Goal: Transaction & Acquisition: Purchase product/service

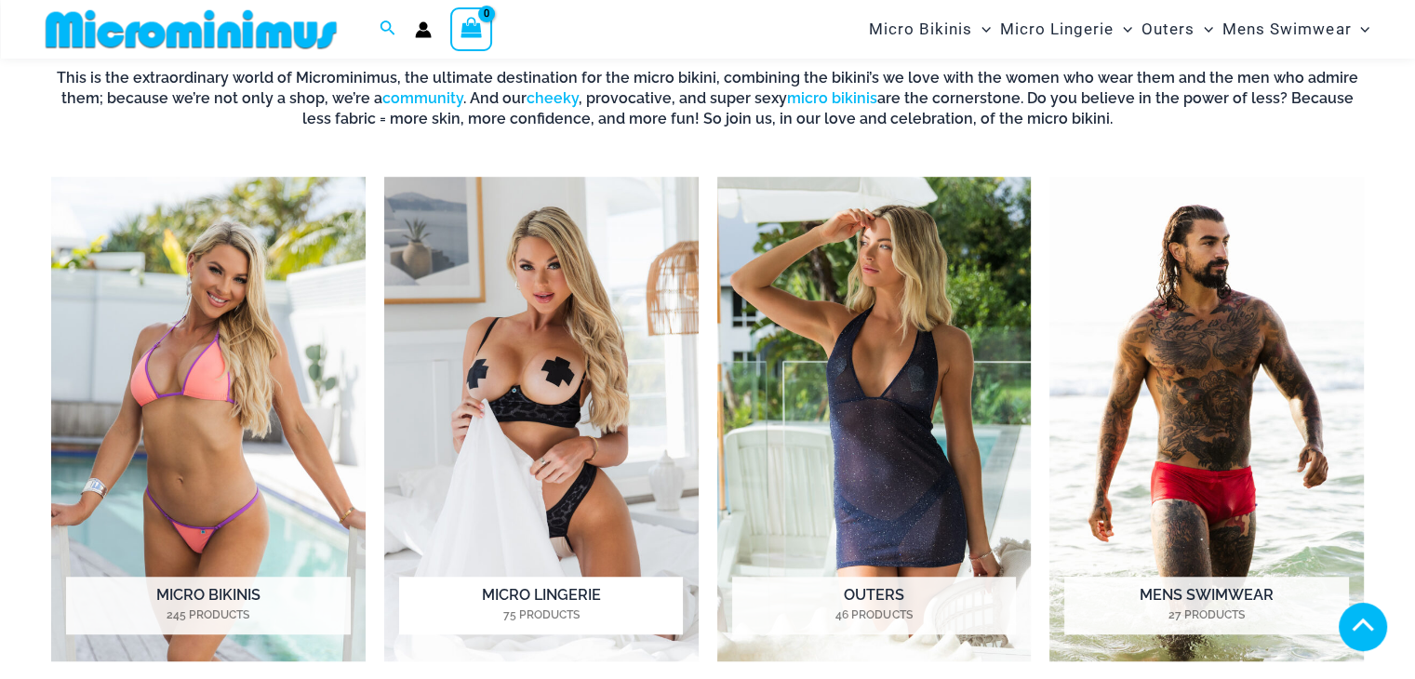
scroll to position [1286, 0]
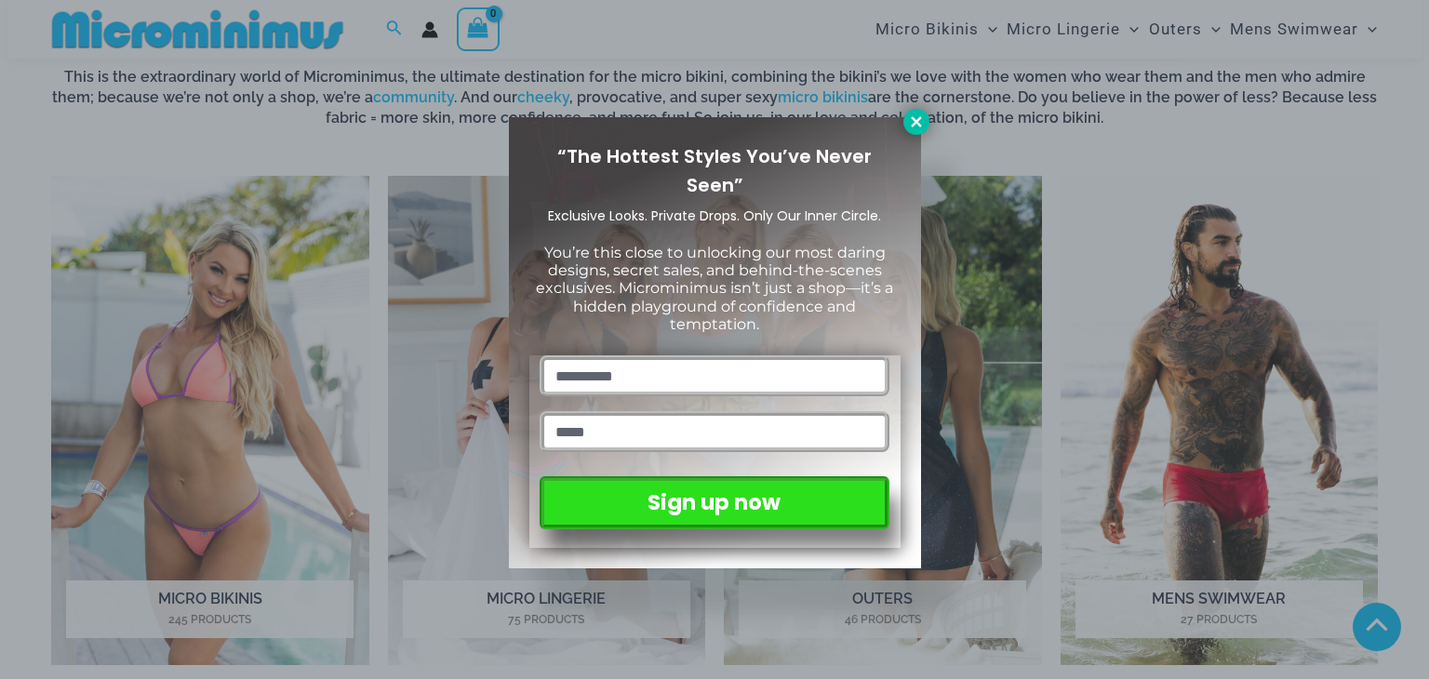
click at [917, 125] on icon at bounding box center [916, 121] width 17 height 17
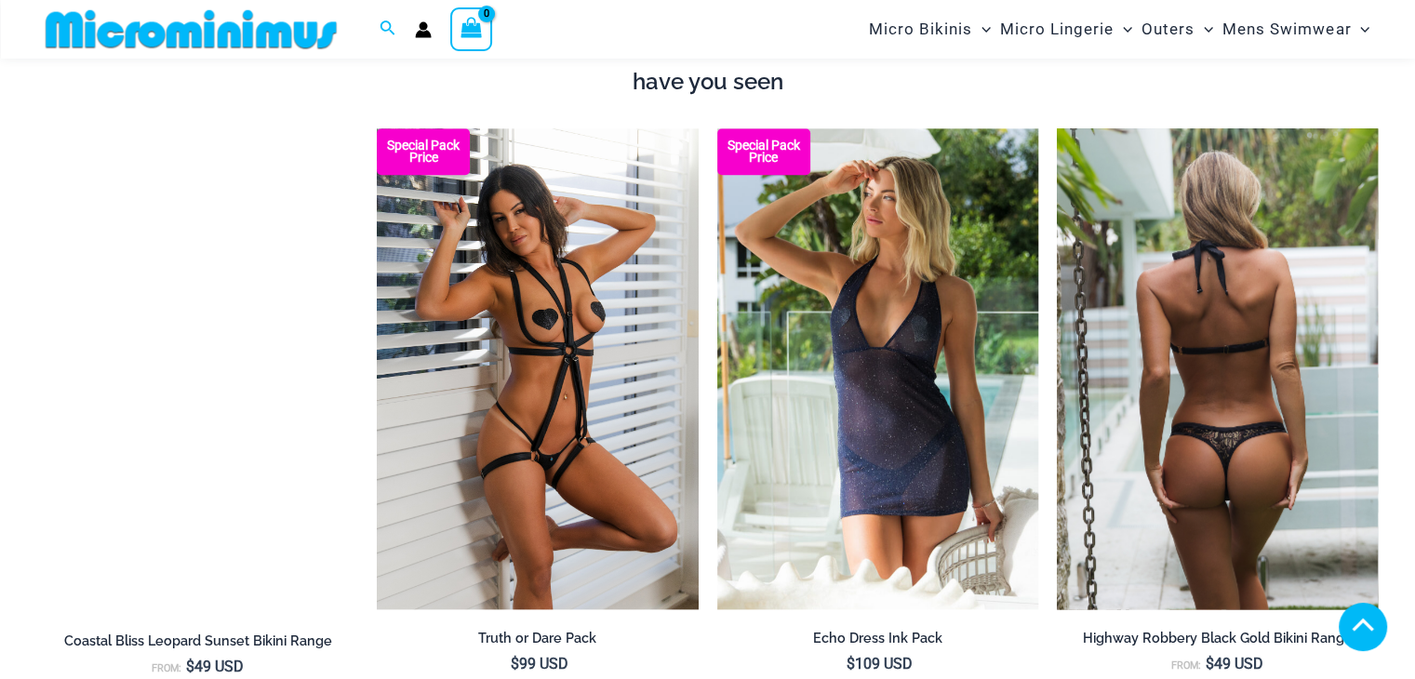
scroll to position [2154, 0]
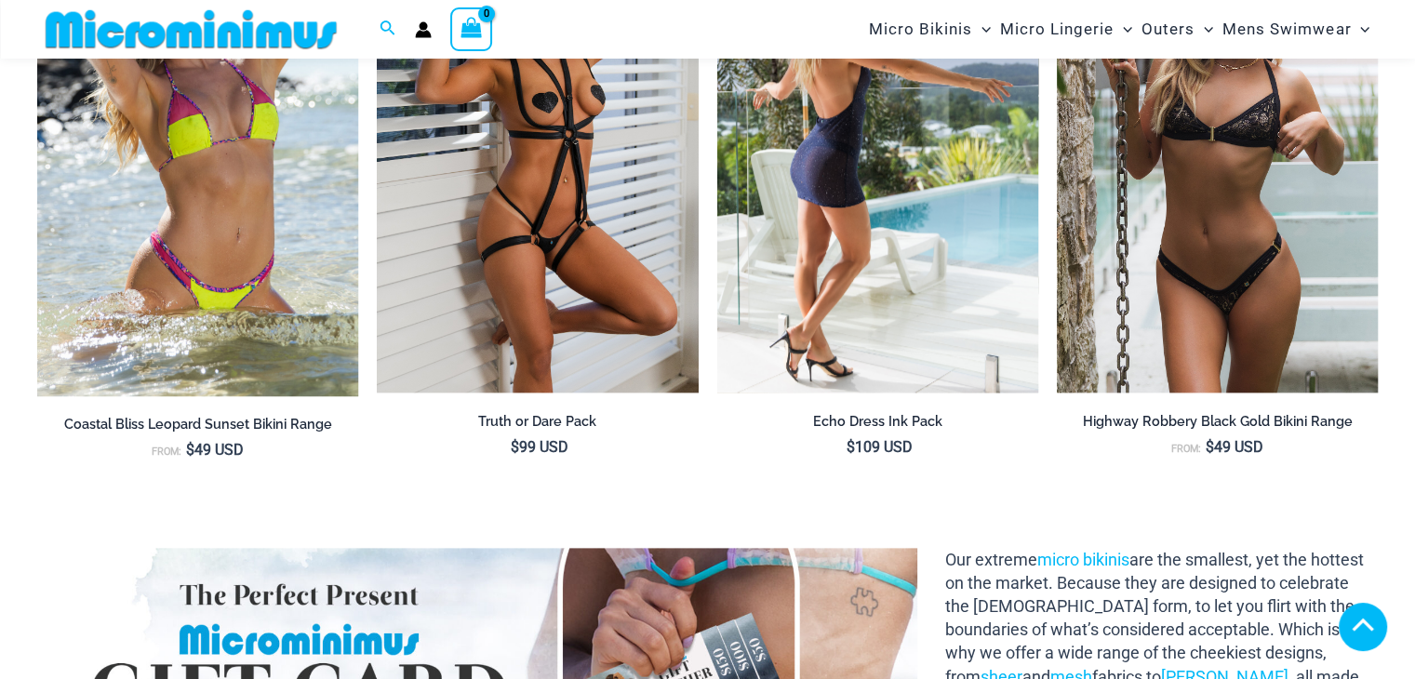
click at [921, 220] on img at bounding box center [877, 153] width 321 height 482
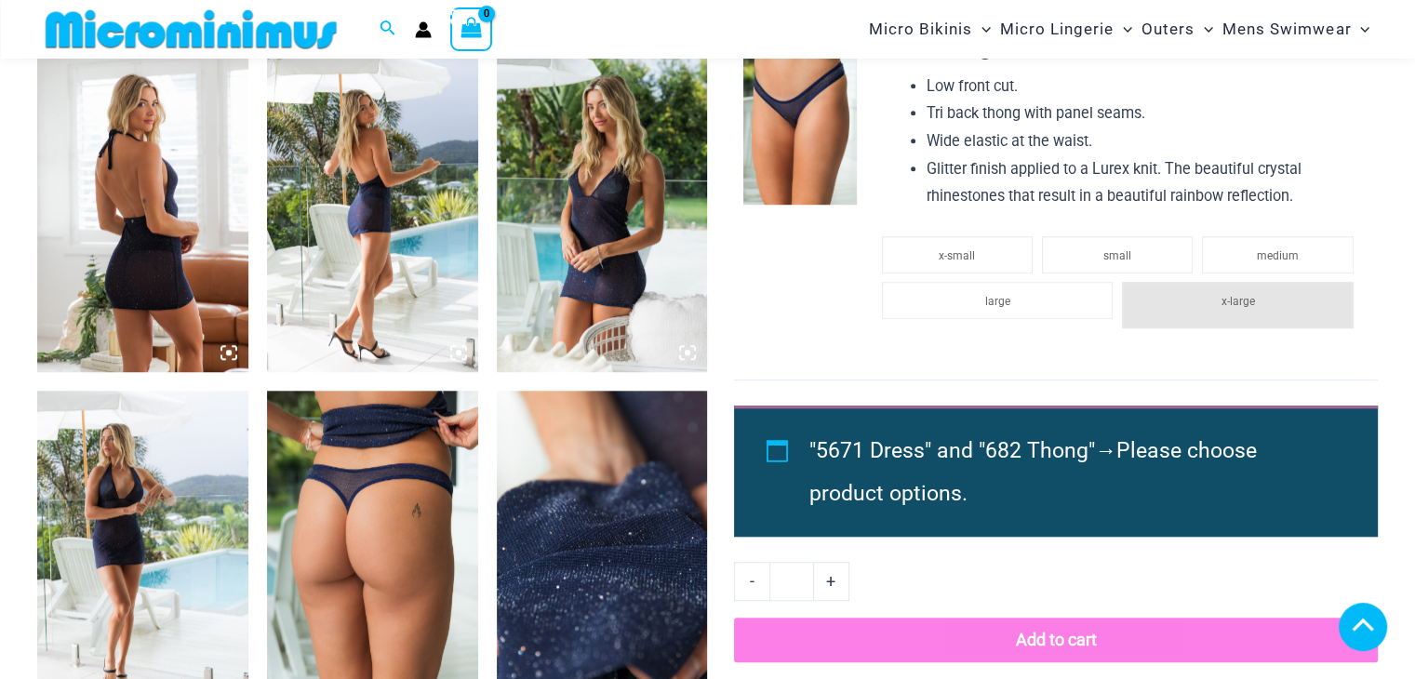
scroll to position [1518, 0]
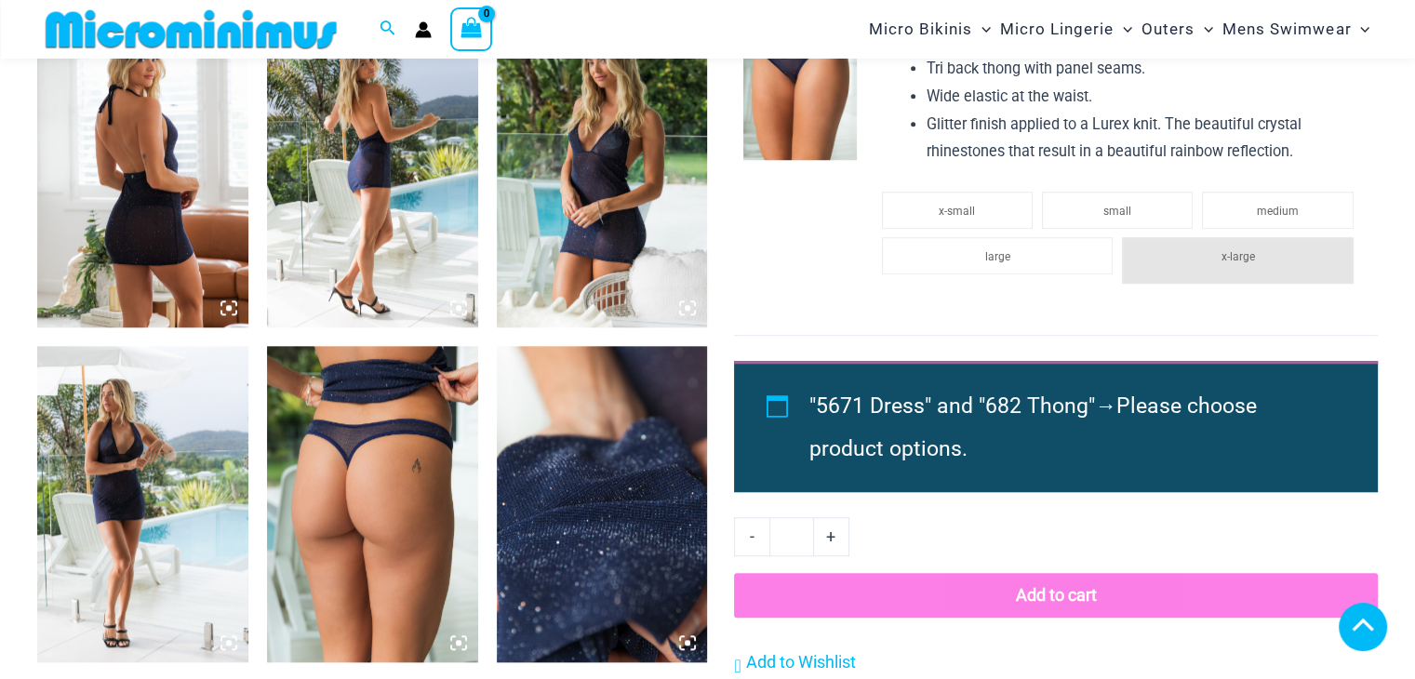
click at [185, 245] on img at bounding box center [142, 168] width 211 height 316
click at [224, 304] on icon at bounding box center [228, 308] width 17 height 17
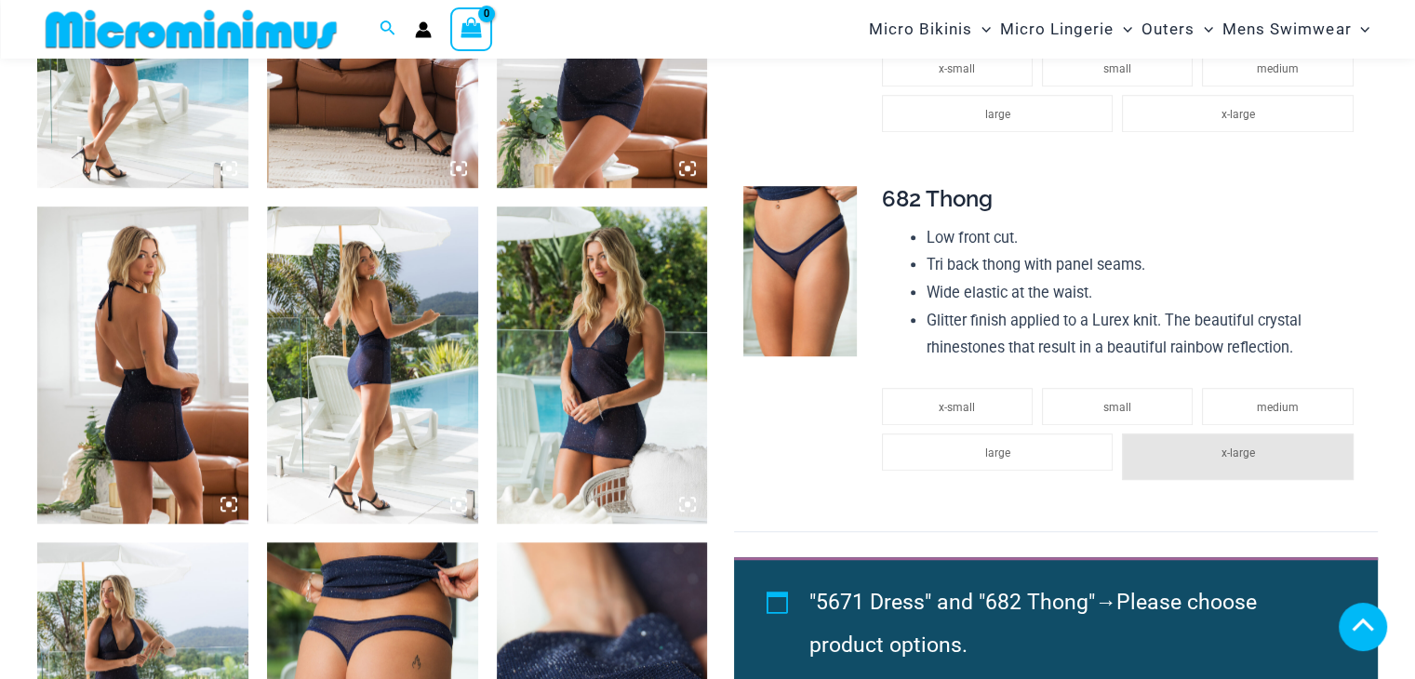
scroll to position [1300, 0]
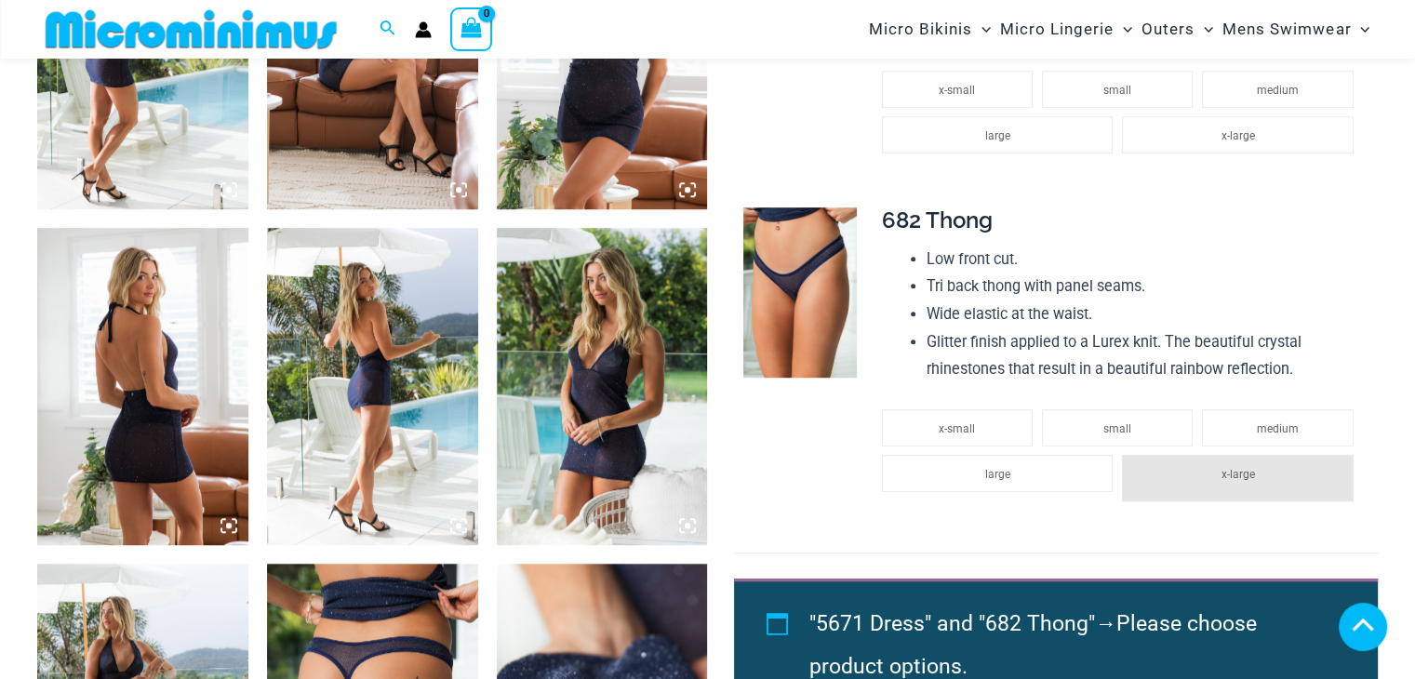
click at [177, 320] on img at bounding box center [142, 386] width 211 height 316
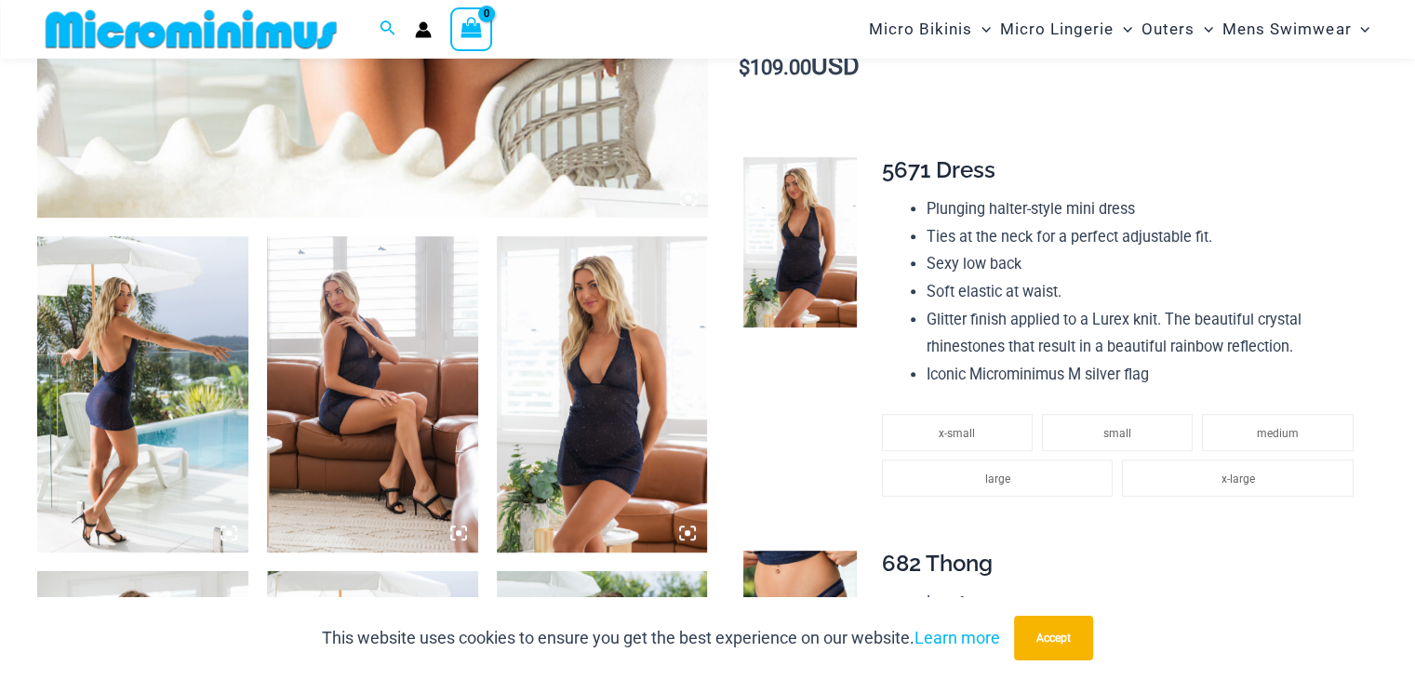
scroll to position [1068, 0]
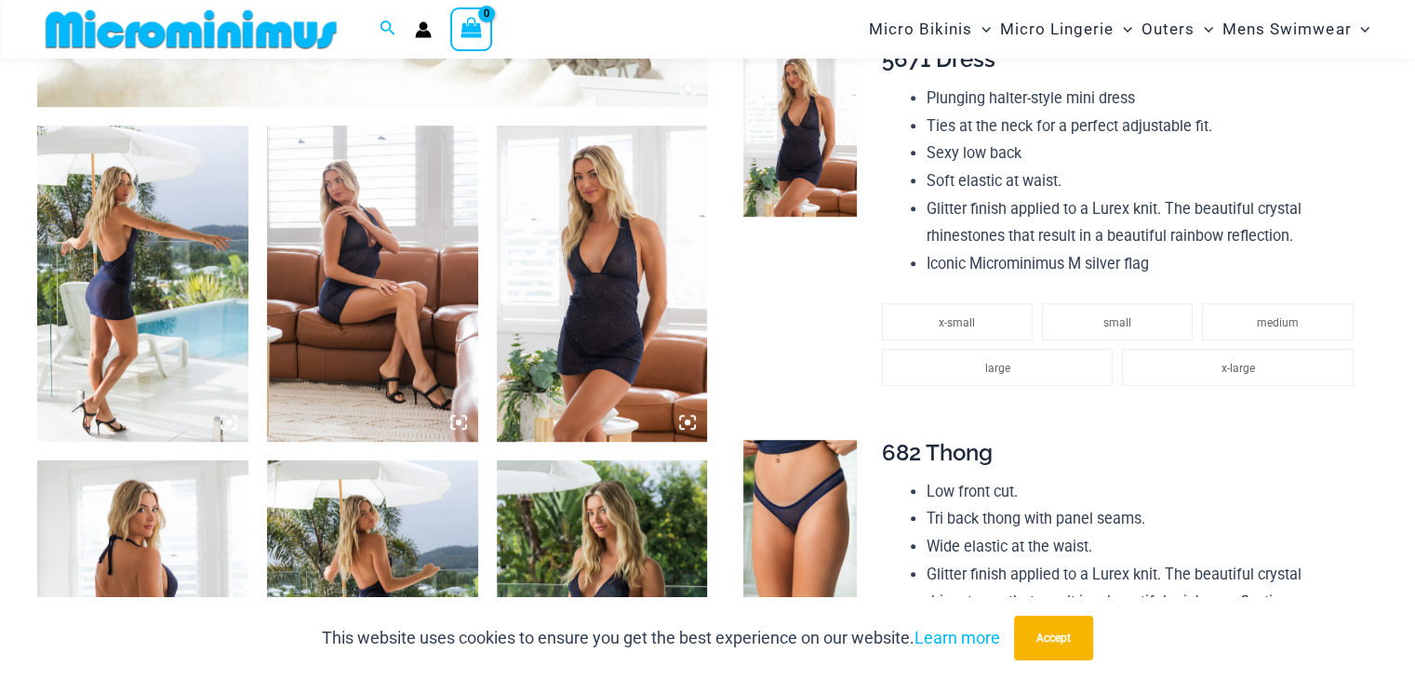
click at [604, 313] on img at bounding box center [602, 284] width 211 height 316
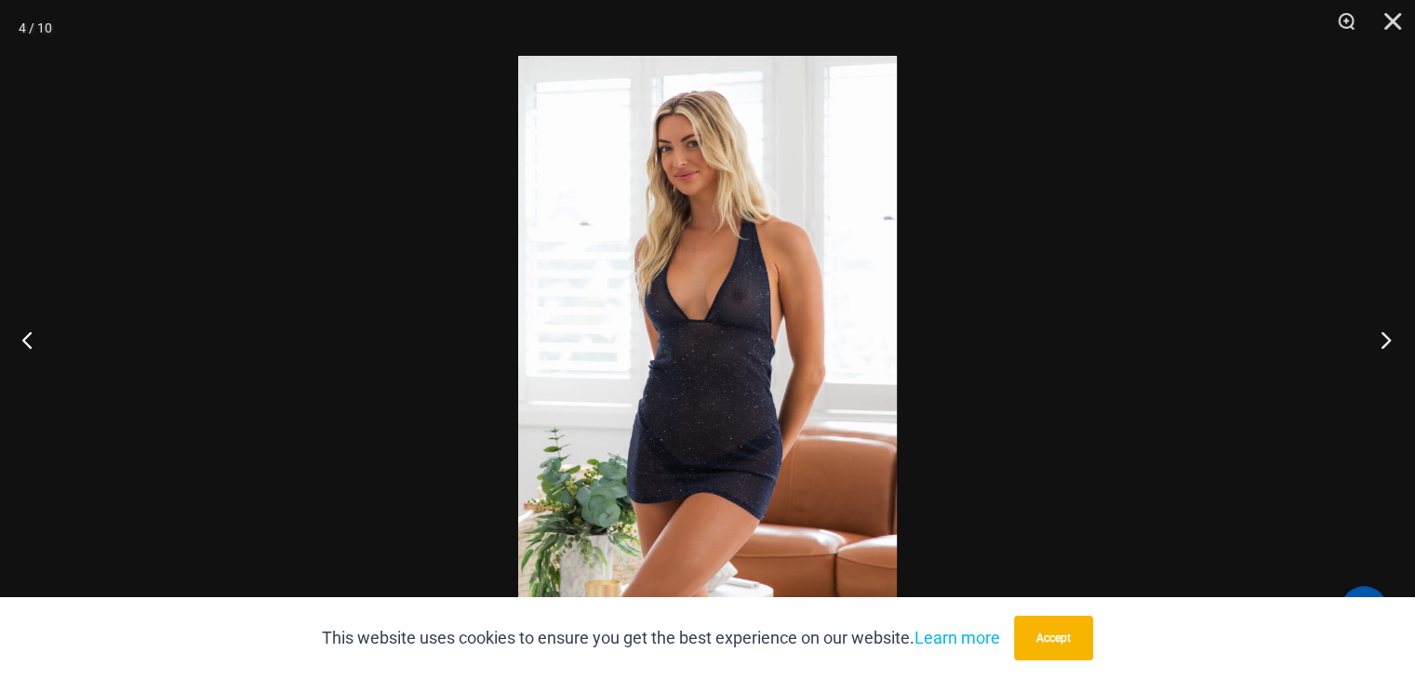
click at [1387, 336] on button "Next" at bounding box center [1380, 339] width 70 height 93
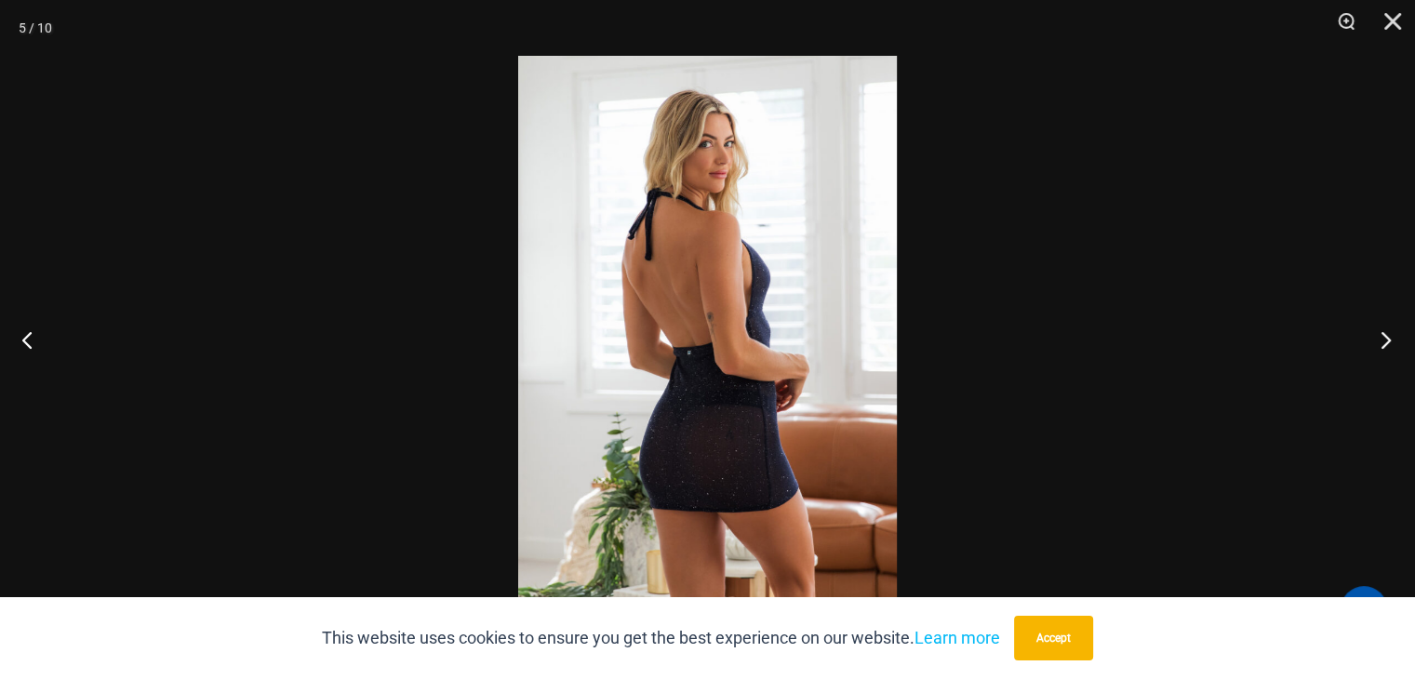
click at [1380, 334] on button "Next" at bounding box center [1380, 339] width 70 height 93
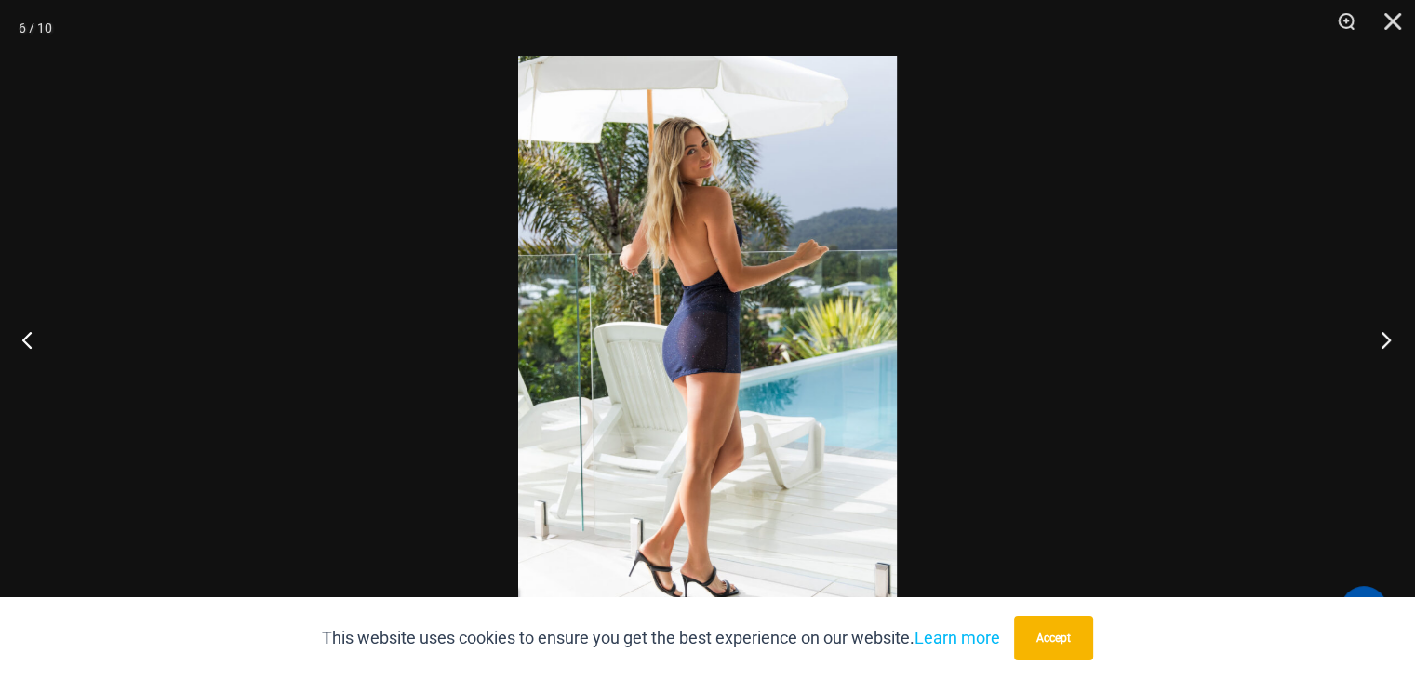
click at [1384, 332] on button "Next" at bounding box center [1380, 339] width 70 height 93
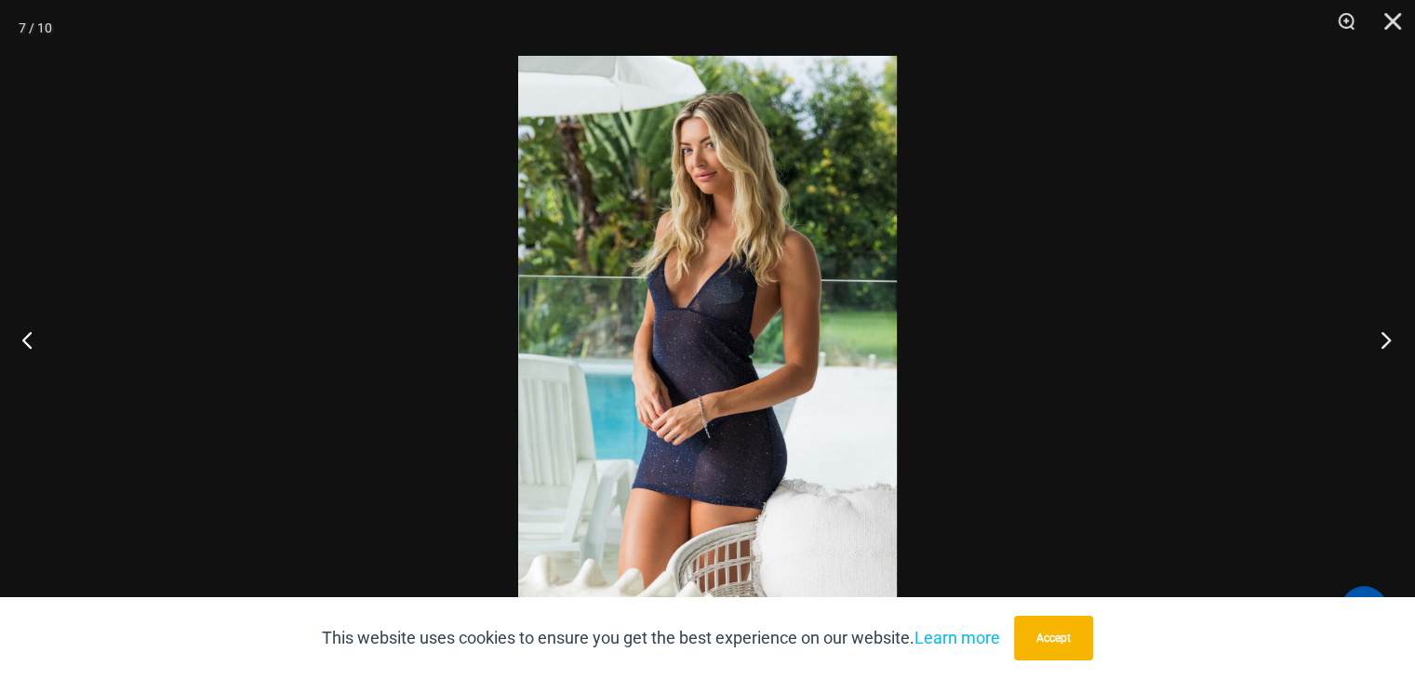
click at [1384, 332] on button "Next" at bounding box center [1380, 339] width 70 height 93
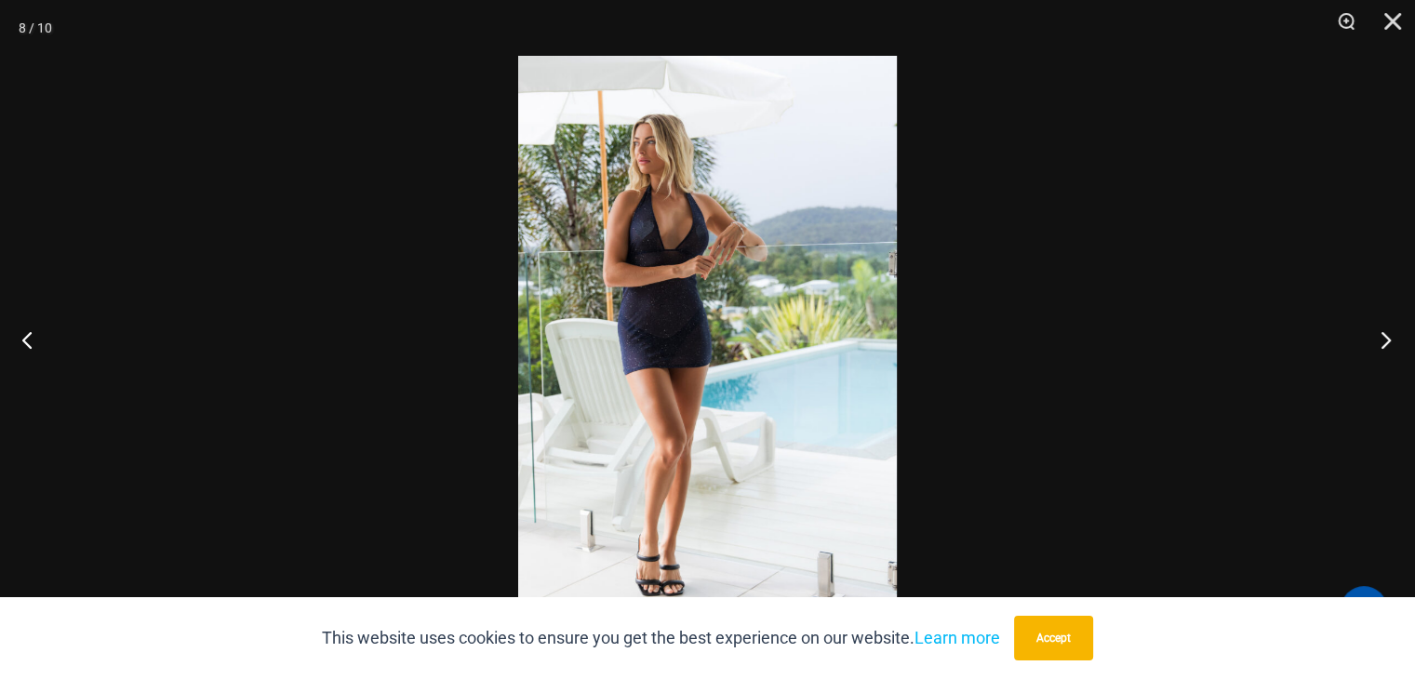
click at [1384, 332] on button "Next" at bounding box center [1380, 339] width 70 height 93
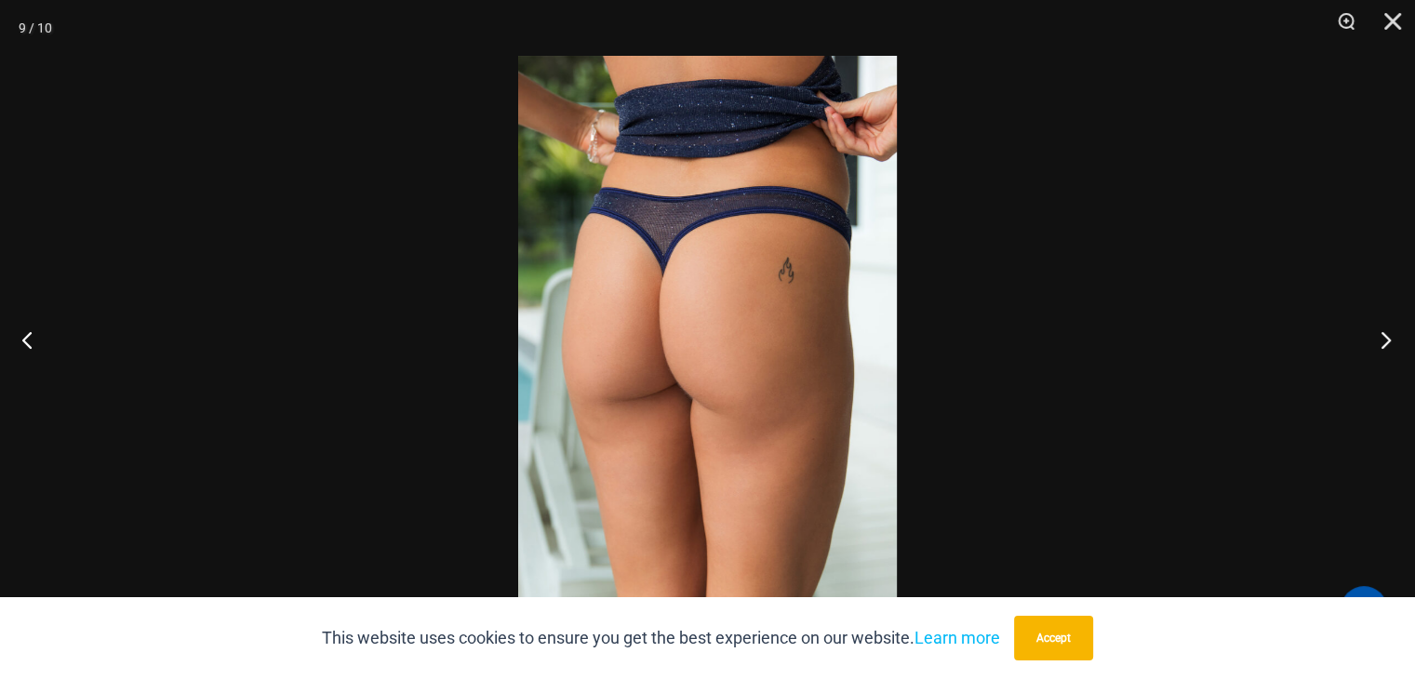
click at [1382, 332] on button "Next" at bounding box center [1380, 339] width 70 height 93
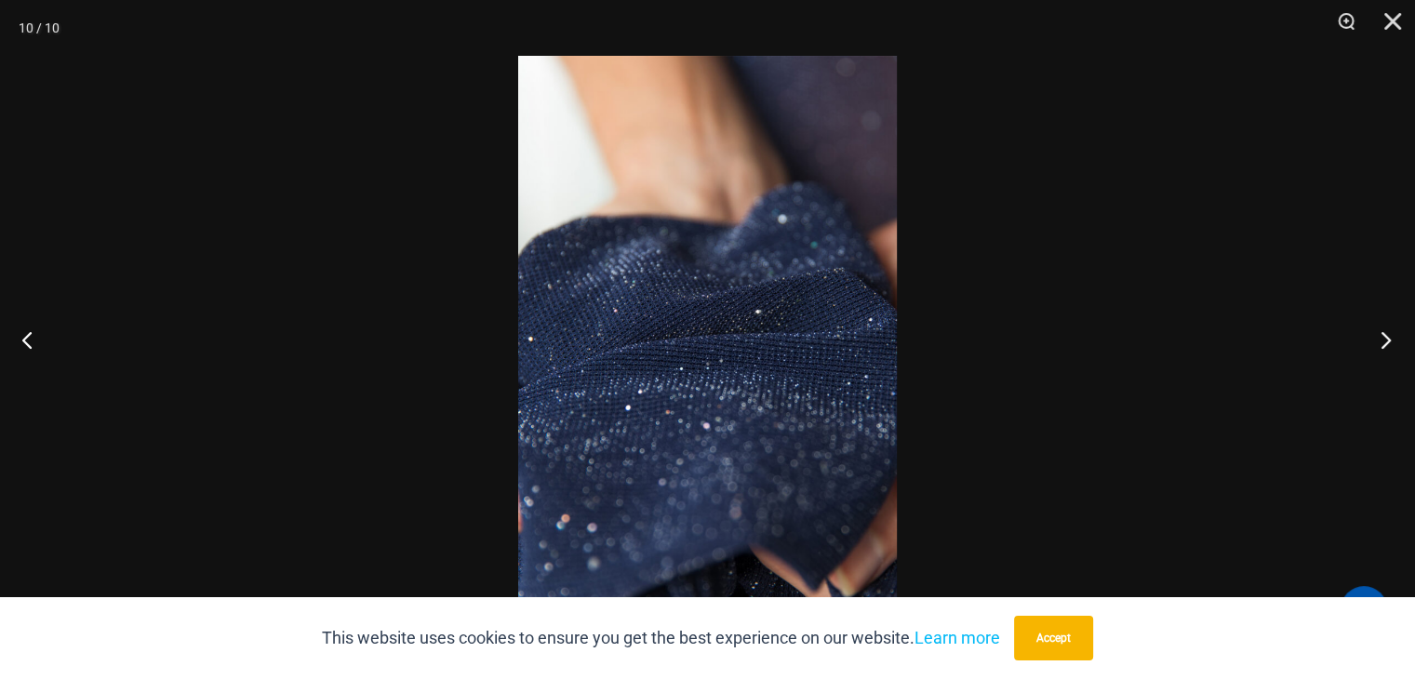
click at [1384, 332] on button "Next" at bounding box center [1380, 339] width 70 height 93
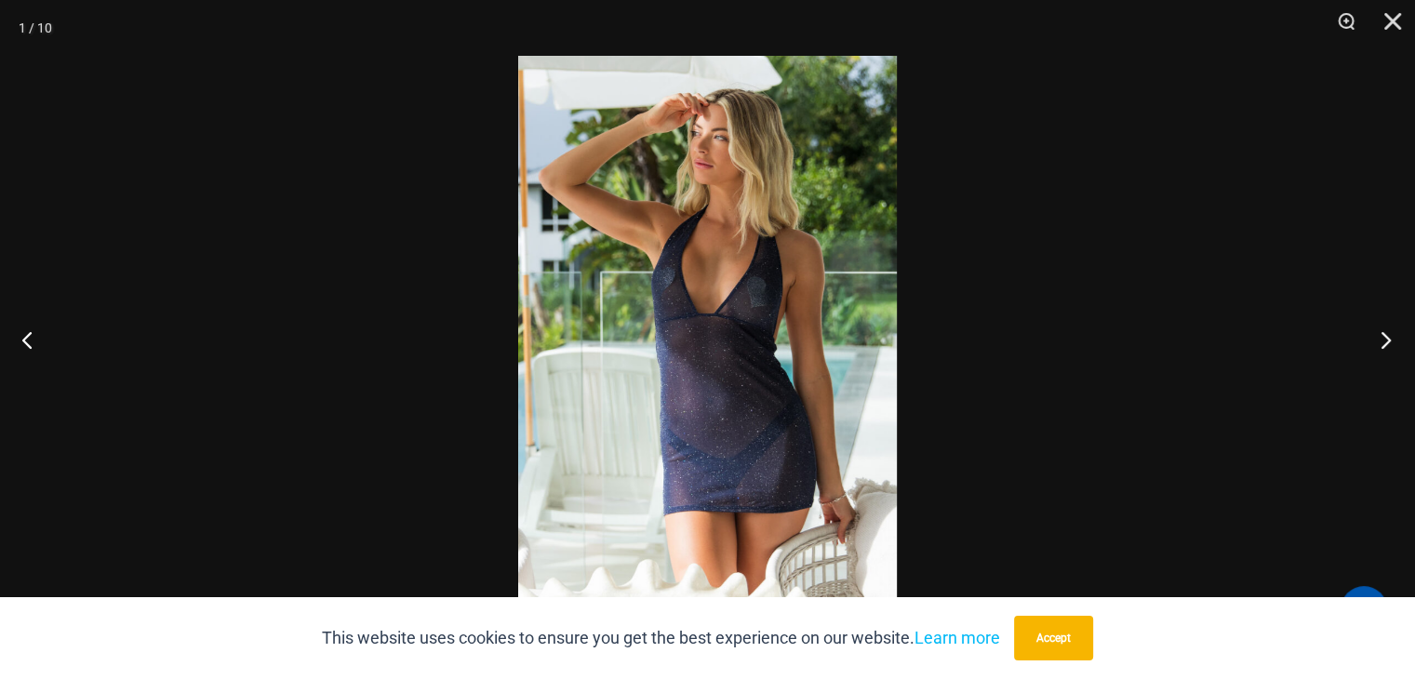
click at [1384, 332] on button "Next" at bounding box center [1380, 339] width 70 height 93
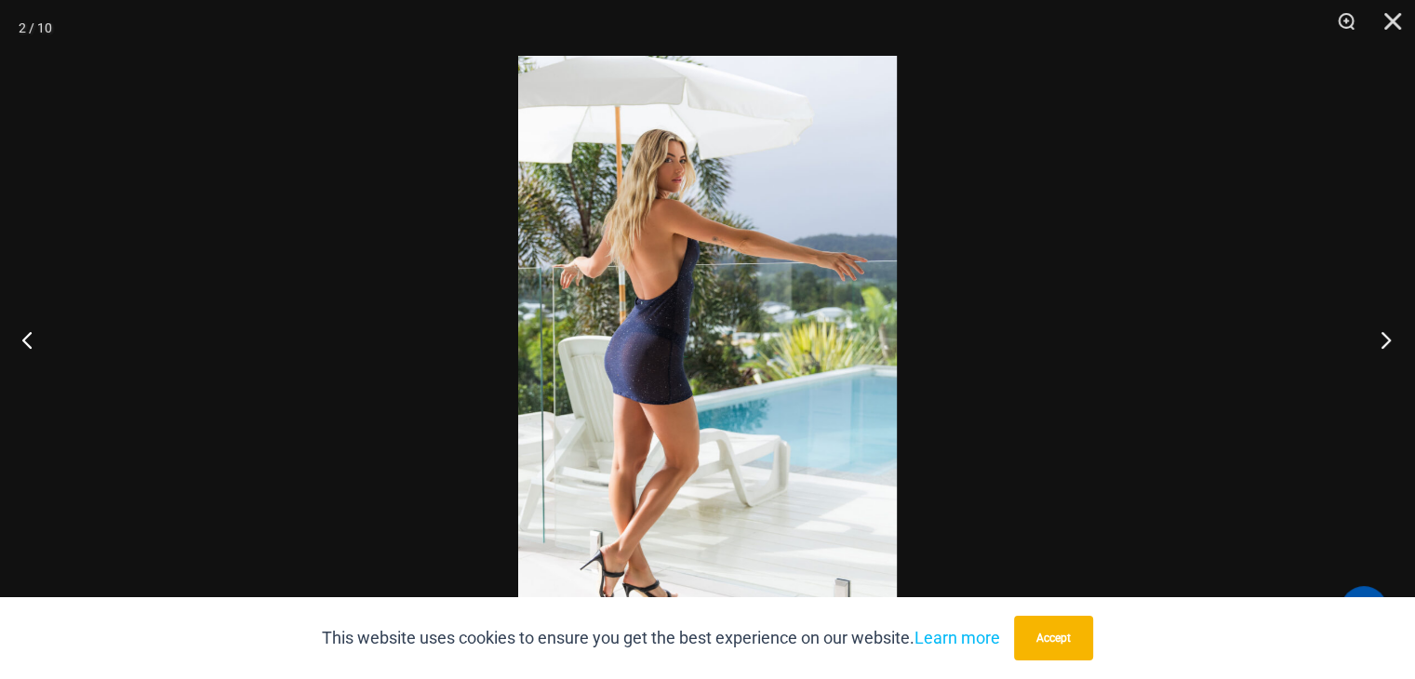
click at [1384, 333] on button "Next" at bounding box center [1380, 339] width 70 height 93
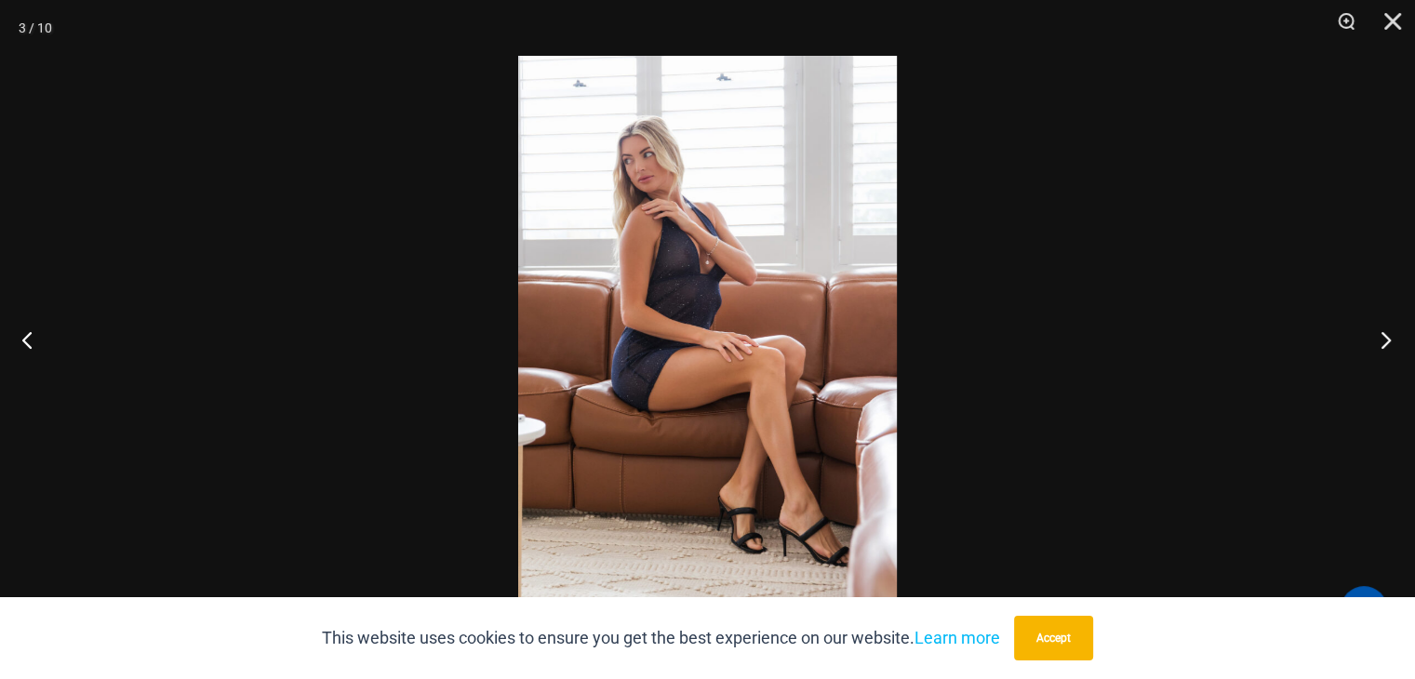
click at [1386, 335] on button "Next" at bounding box center [1380, 339] width 70 height 93
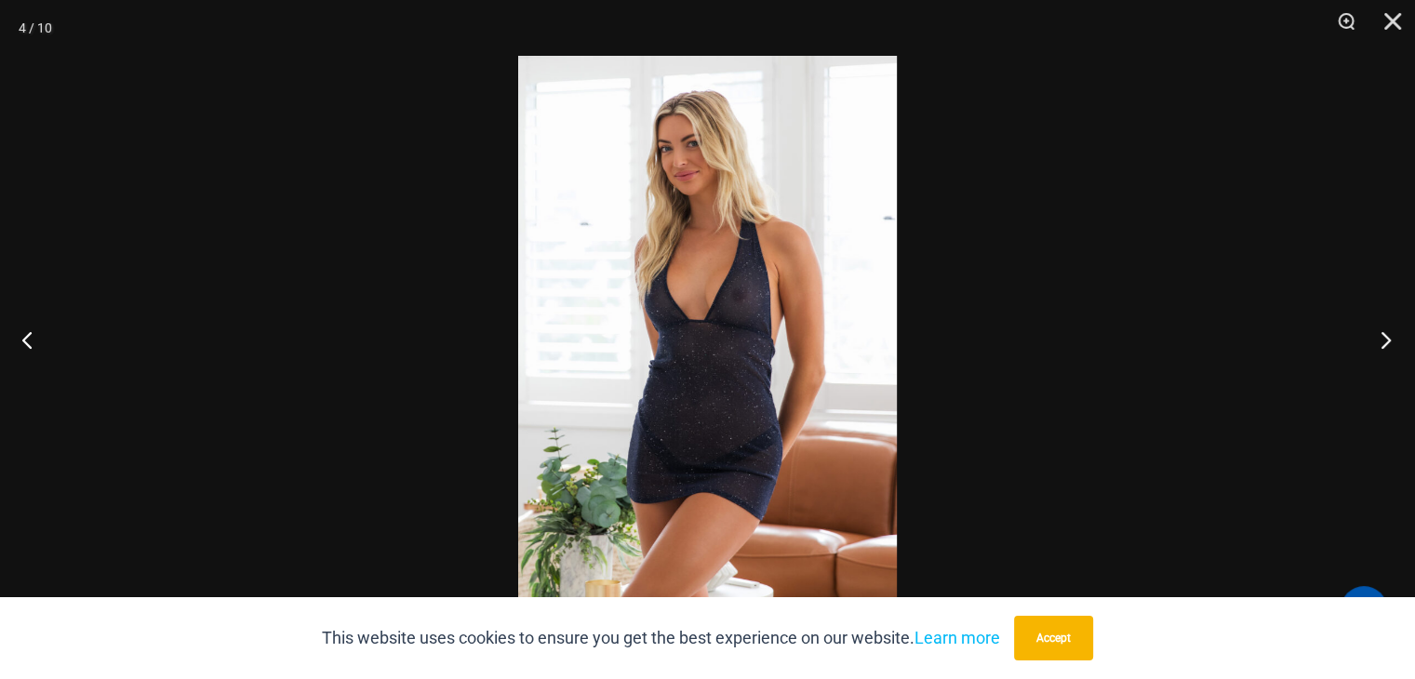
click at [1386, 335] on button "Next" at bounding box center [1380, 339] width 70 height 93
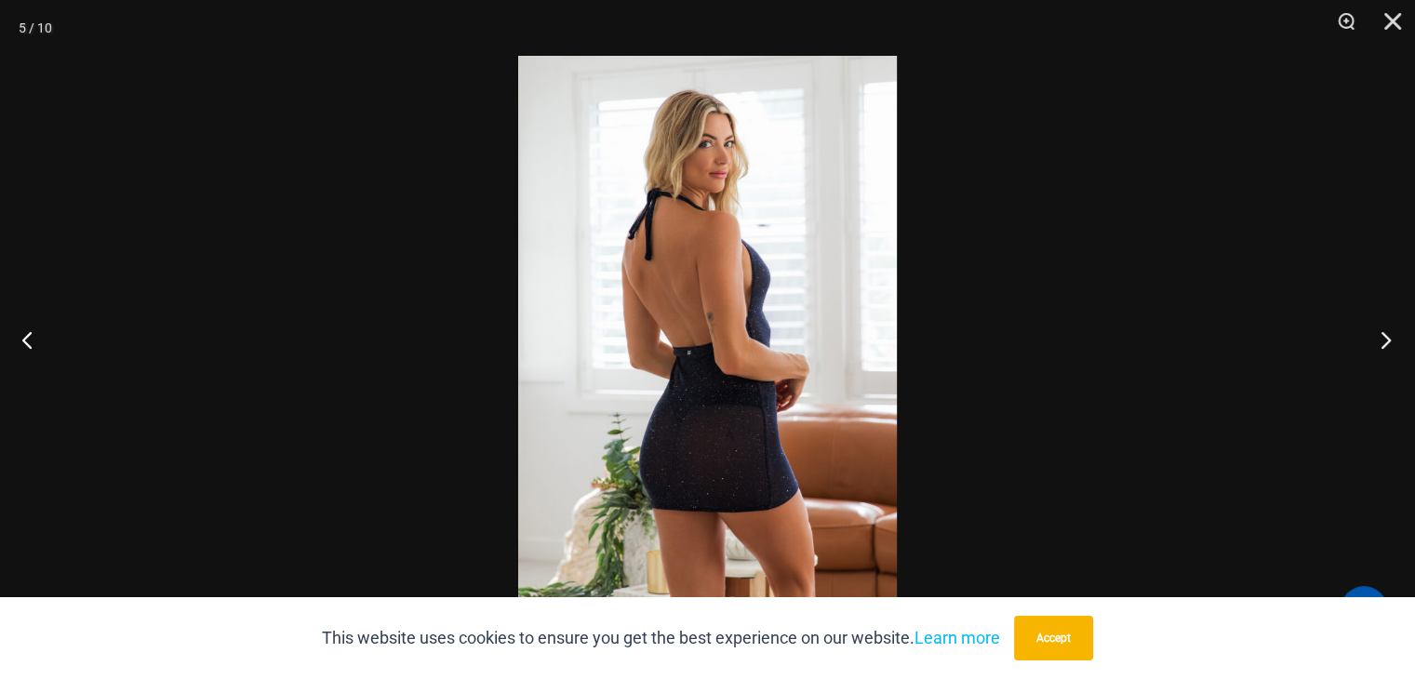
click at [1386, 335] on button "Next" at bounding box center [1380, 339] width 70 height 93
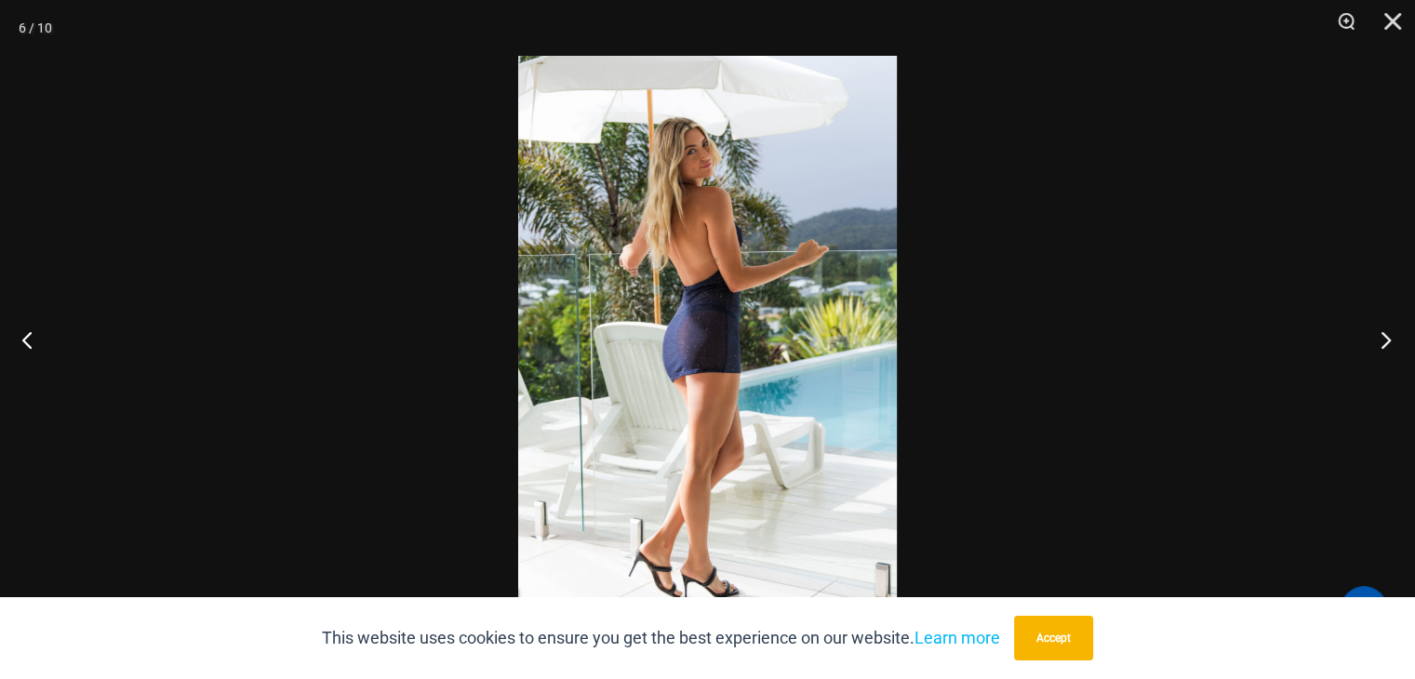
click at [1386, 335] on button "Next" at bounding box center [1380, 339] width 70 height 93
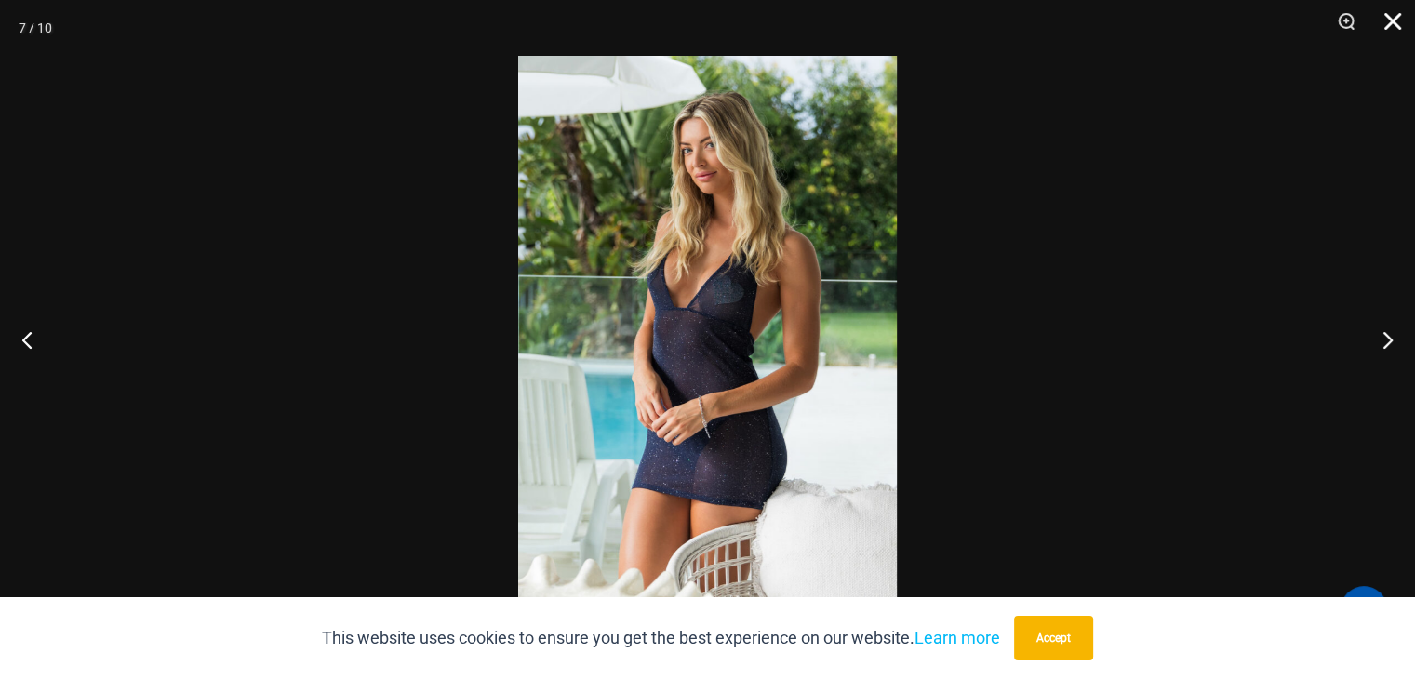
click at [1393, 20] on button "Close" at bounding box center [1386, 28] width 47 height 56
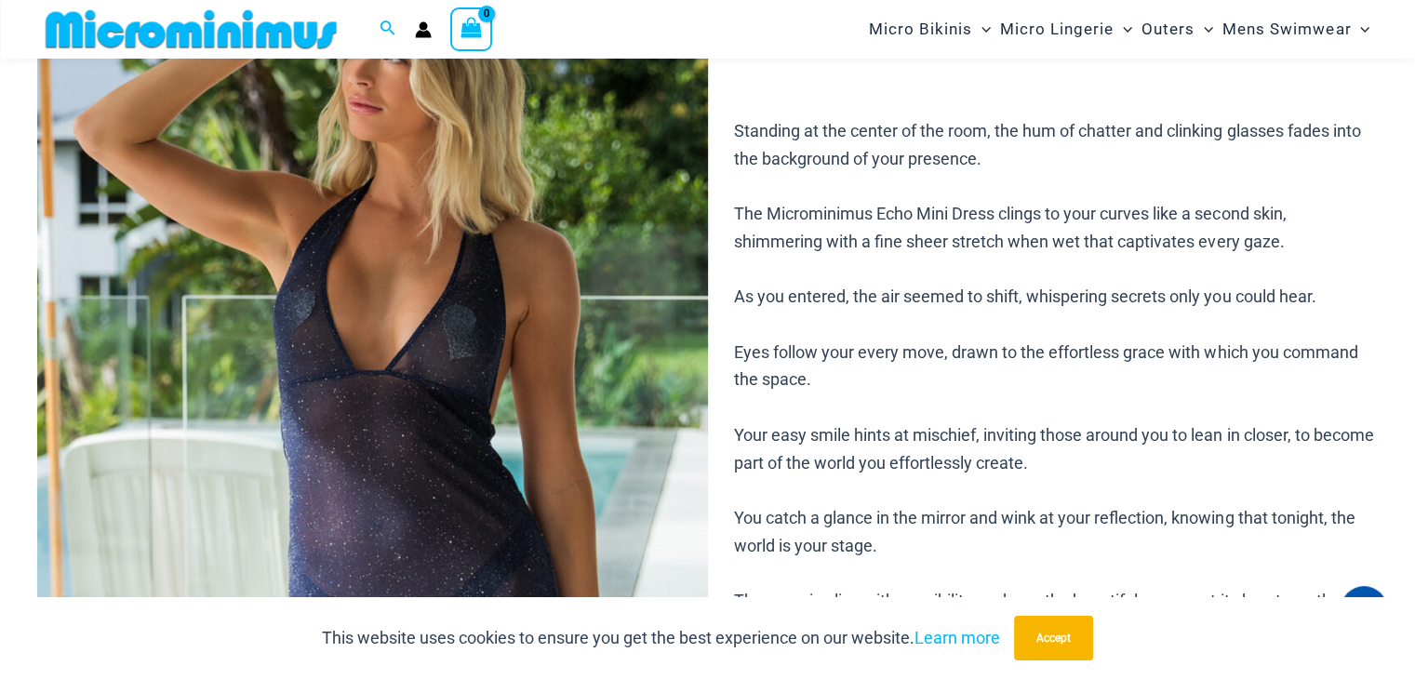
scroll to position [0, 0]
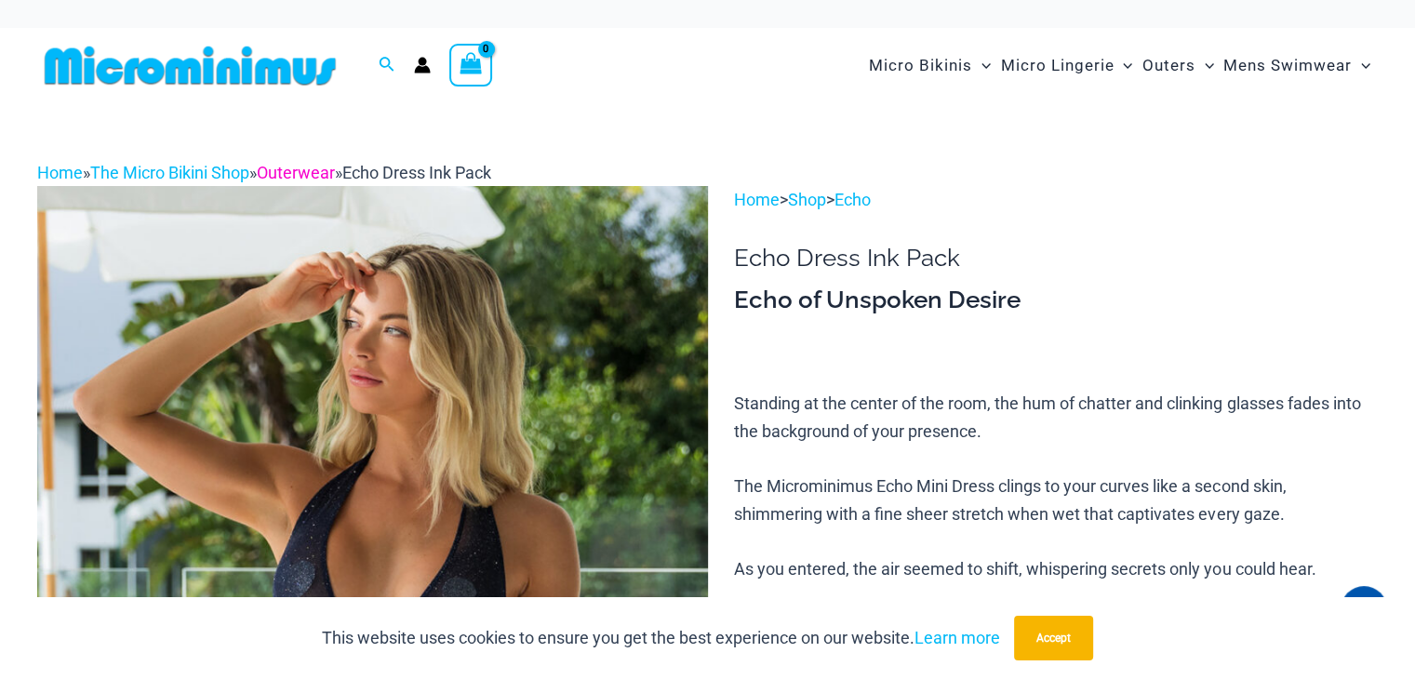
click at [324, 168] on link "Outerwear" at bounding box center [296, 173] width 78 height 20
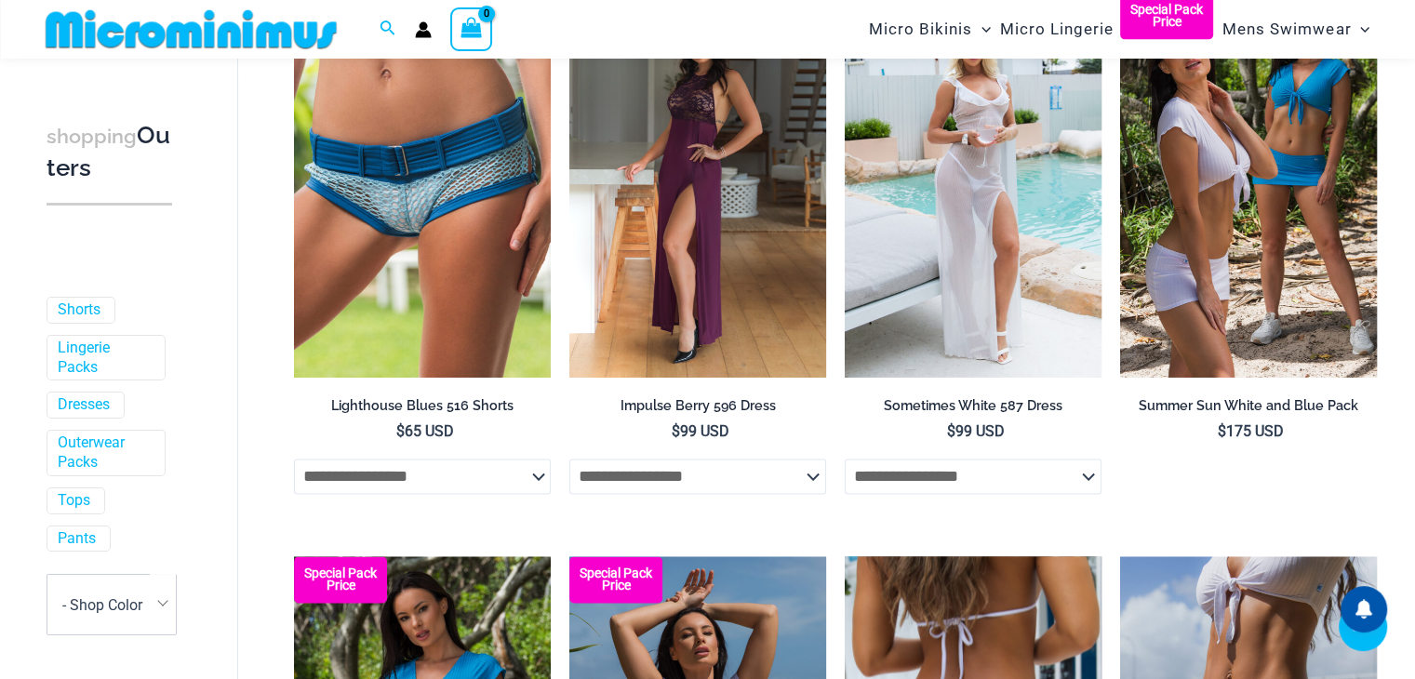
scroll to position [2327, 0]
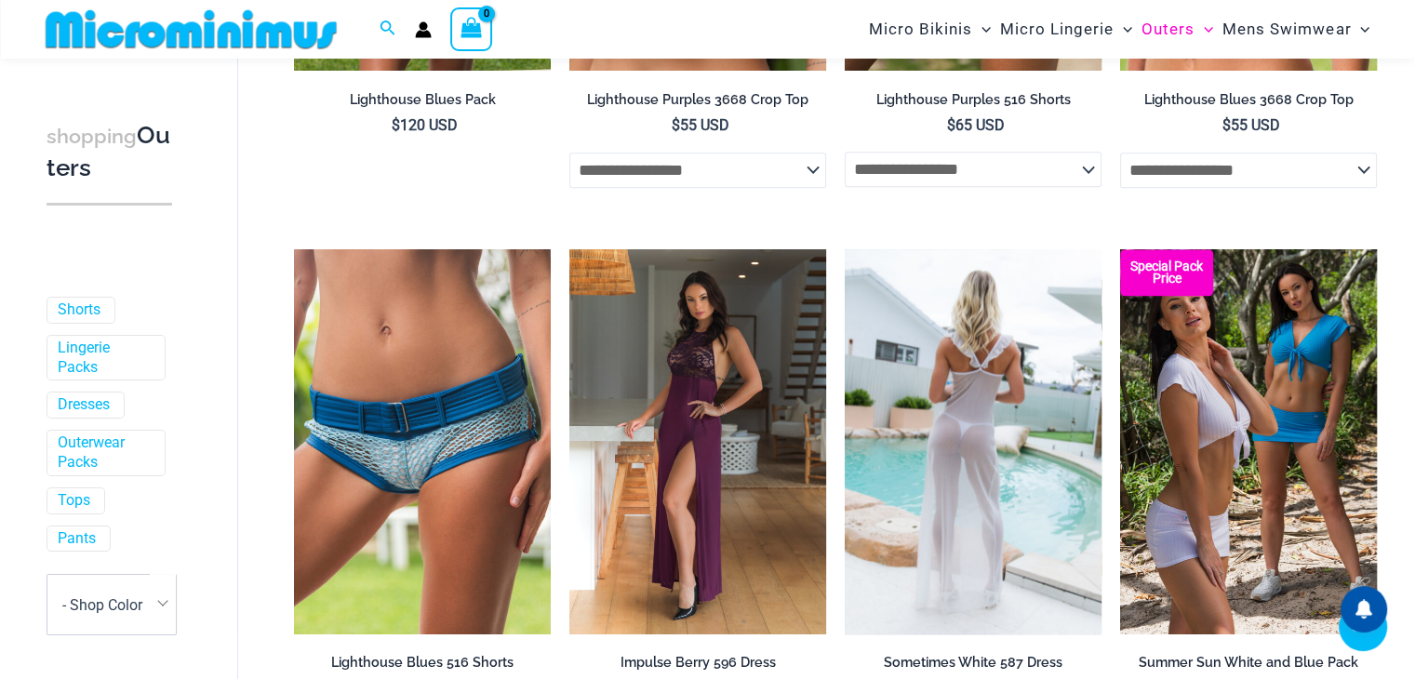
click at [1003, 423] on img at bounding box center [973, 441] width 257 height 385
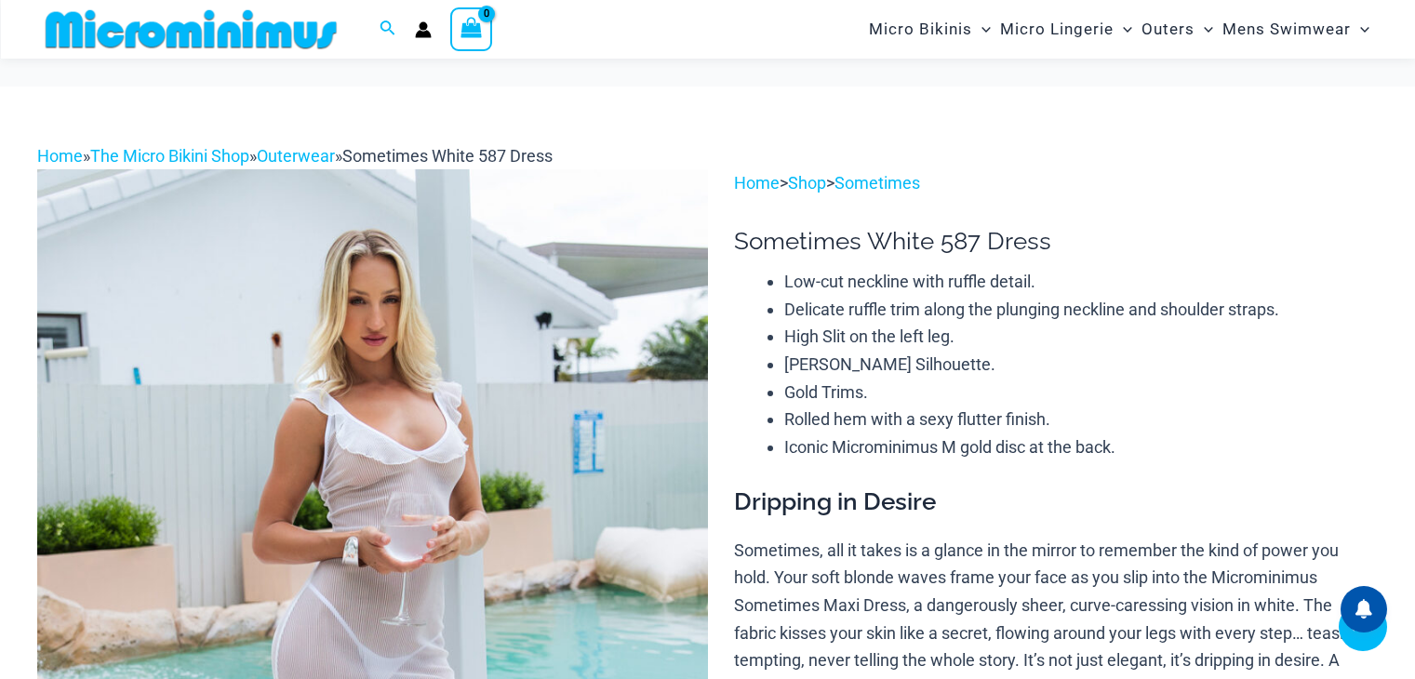
scroll to position [1511, 0]
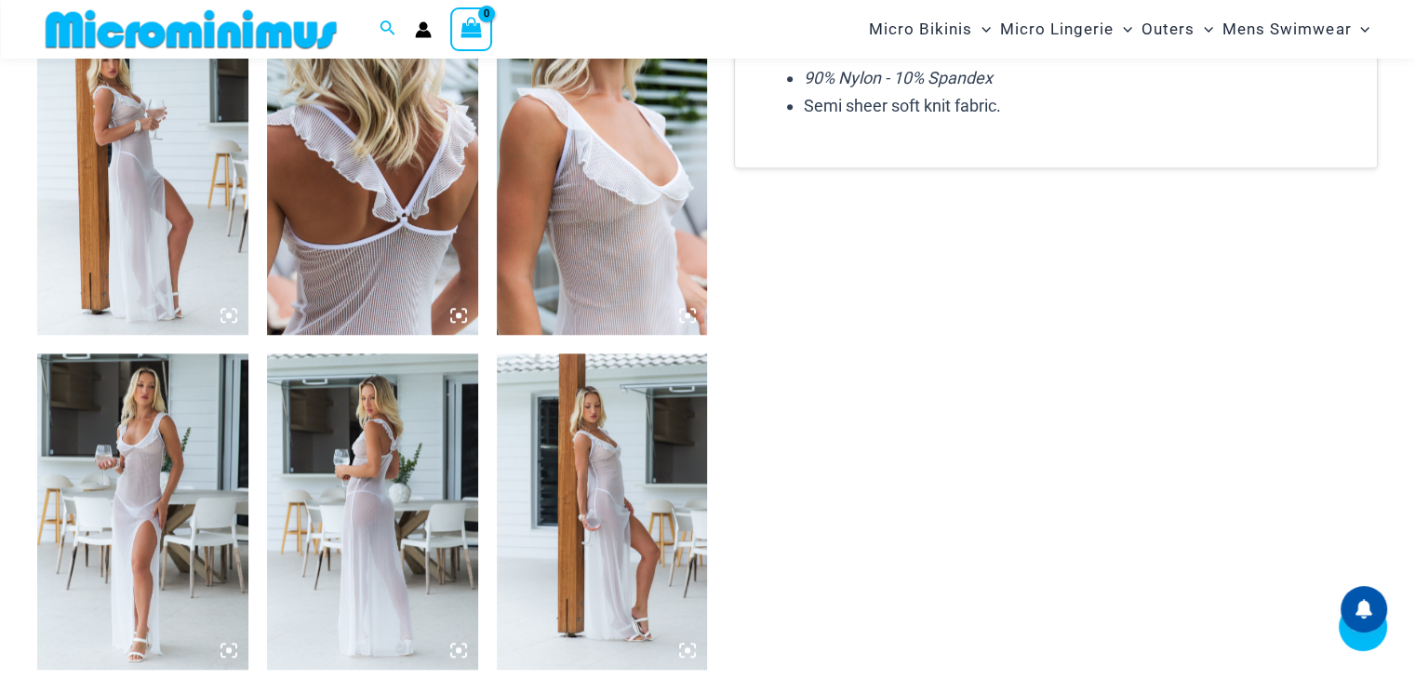
click at [361, 474] on img at bounding box center [372, 511] width 211 height 316
click at [378, 481] on img at bounding box center [372, 511] width 211 height 316
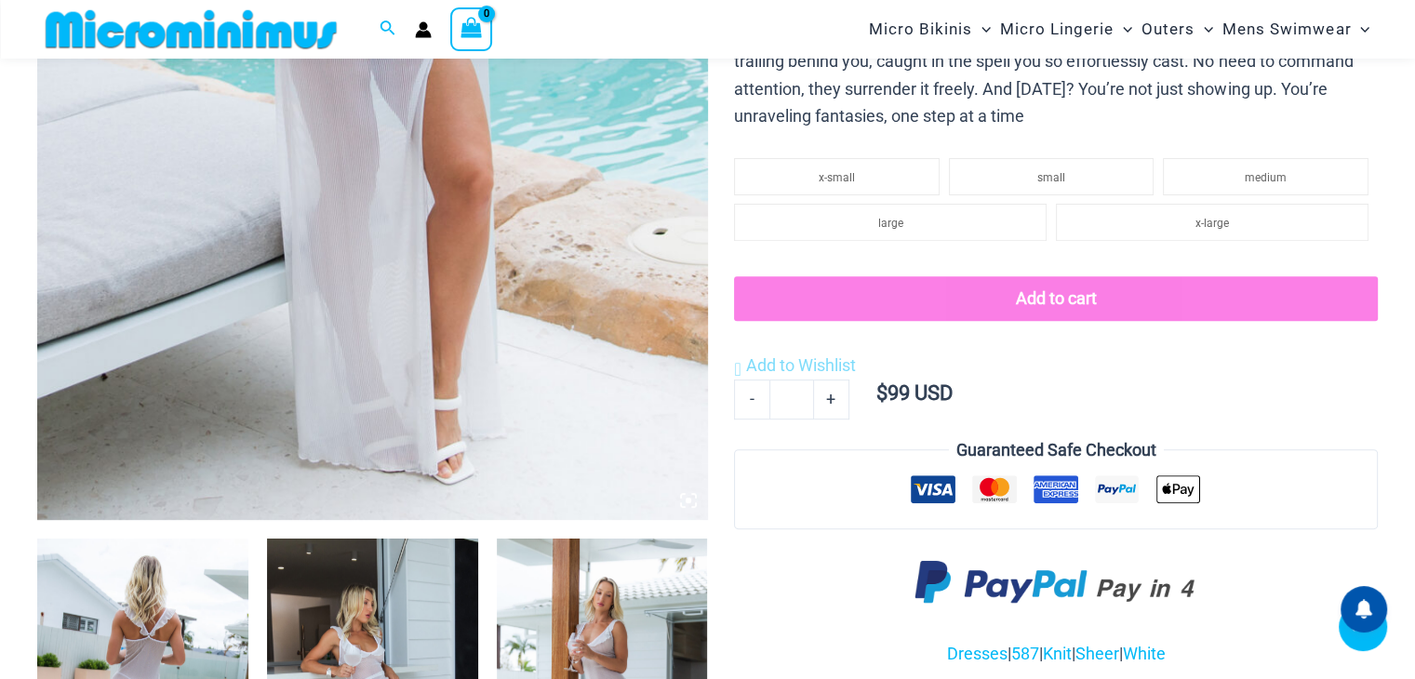
scroll to position [642, 0]
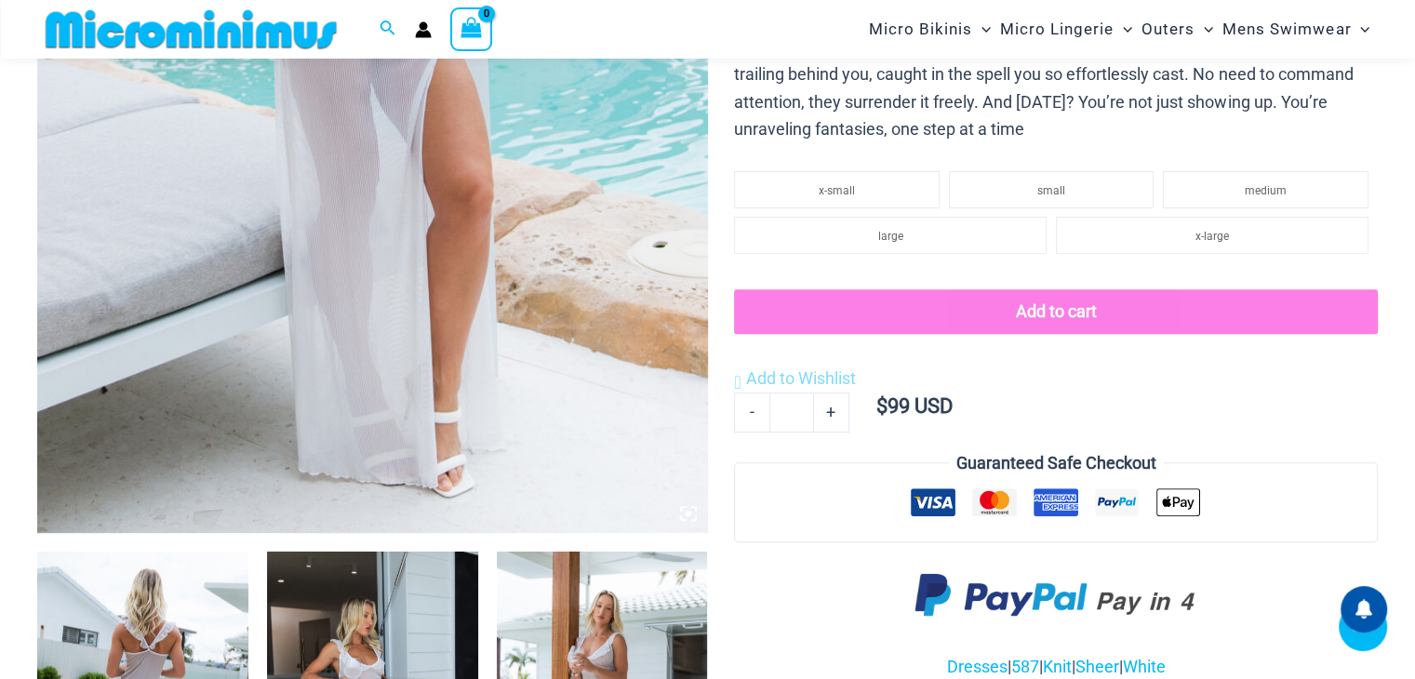
click at [539, 326] on img at bounding box center [372, 29] width 671 height 1005
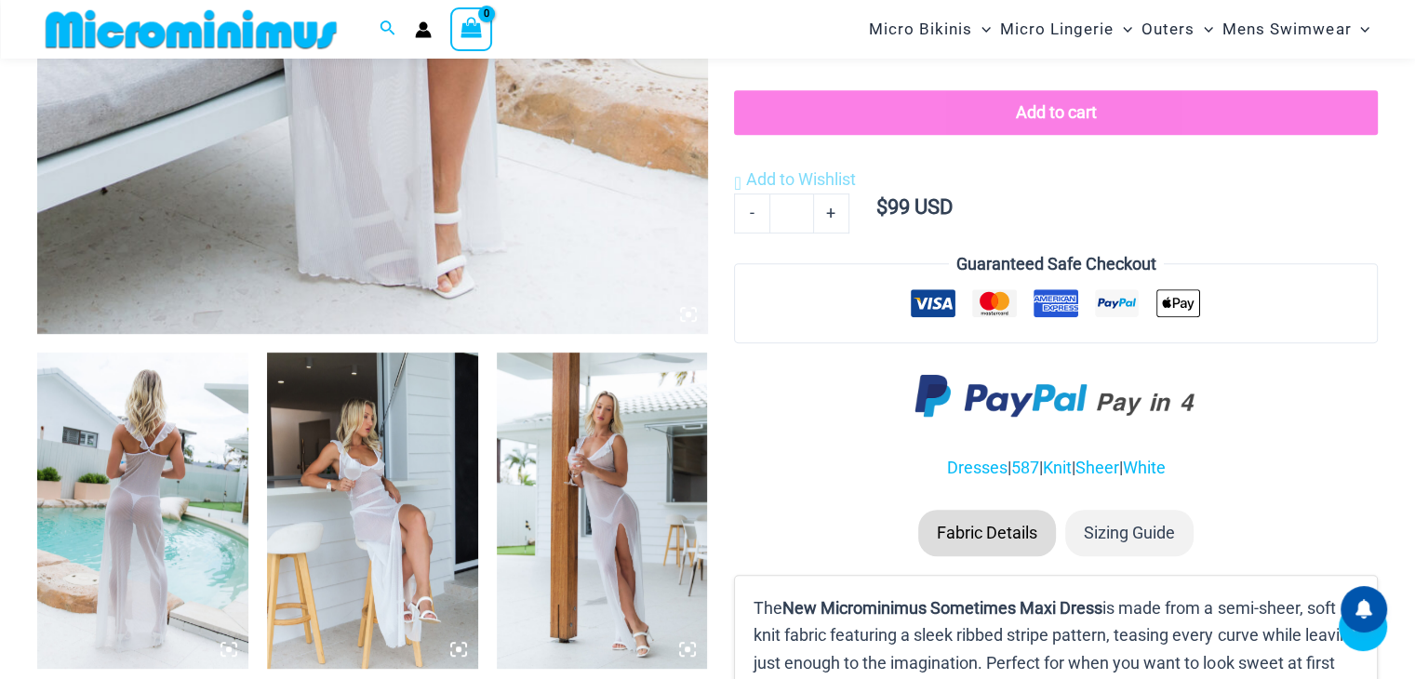
scroll to position [859, 0]
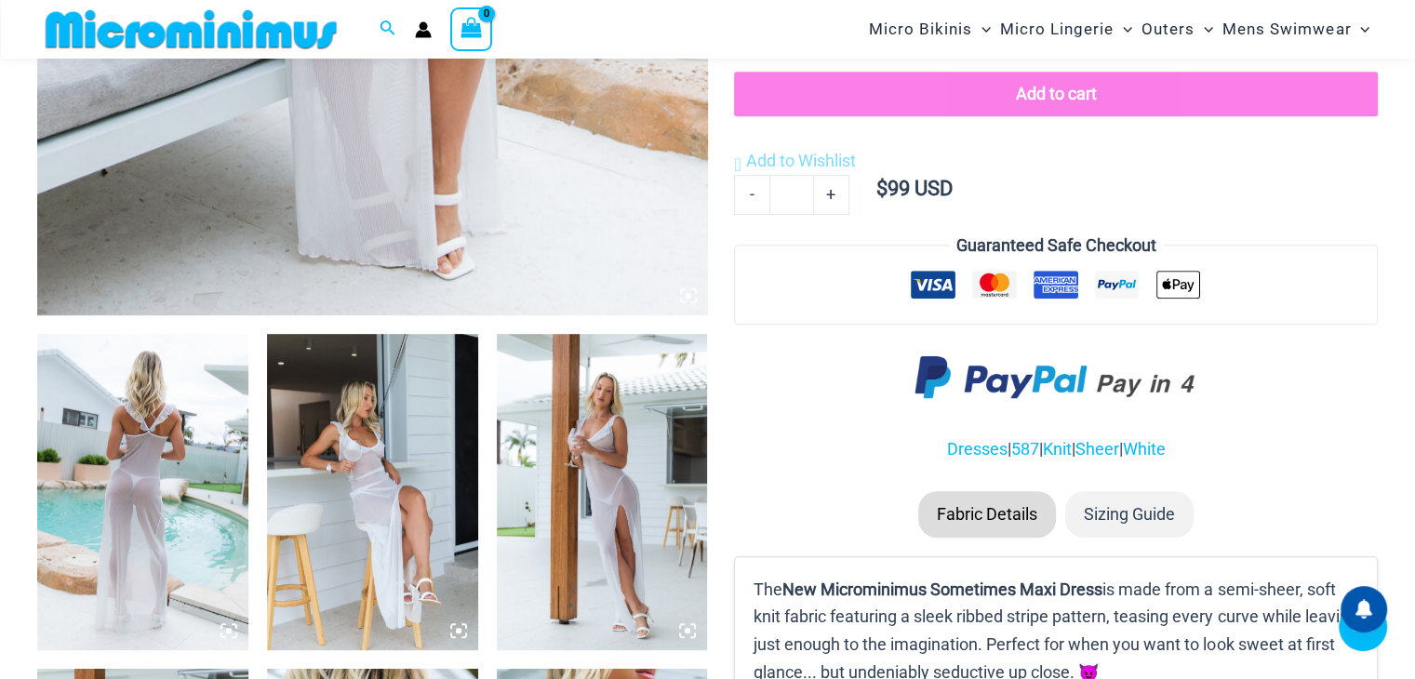
click at [574, 410] on img at bounding box center [602, 492] width 211 height 316
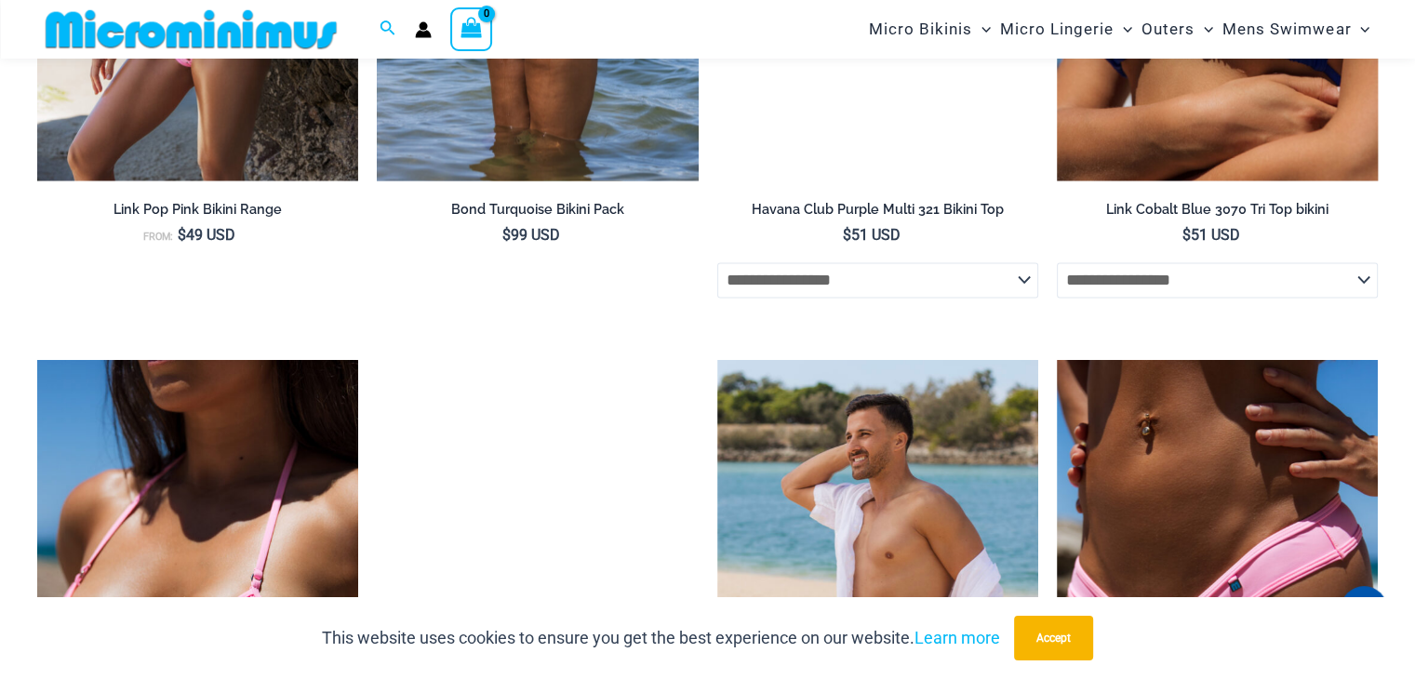
scroll to position [3437, 0]
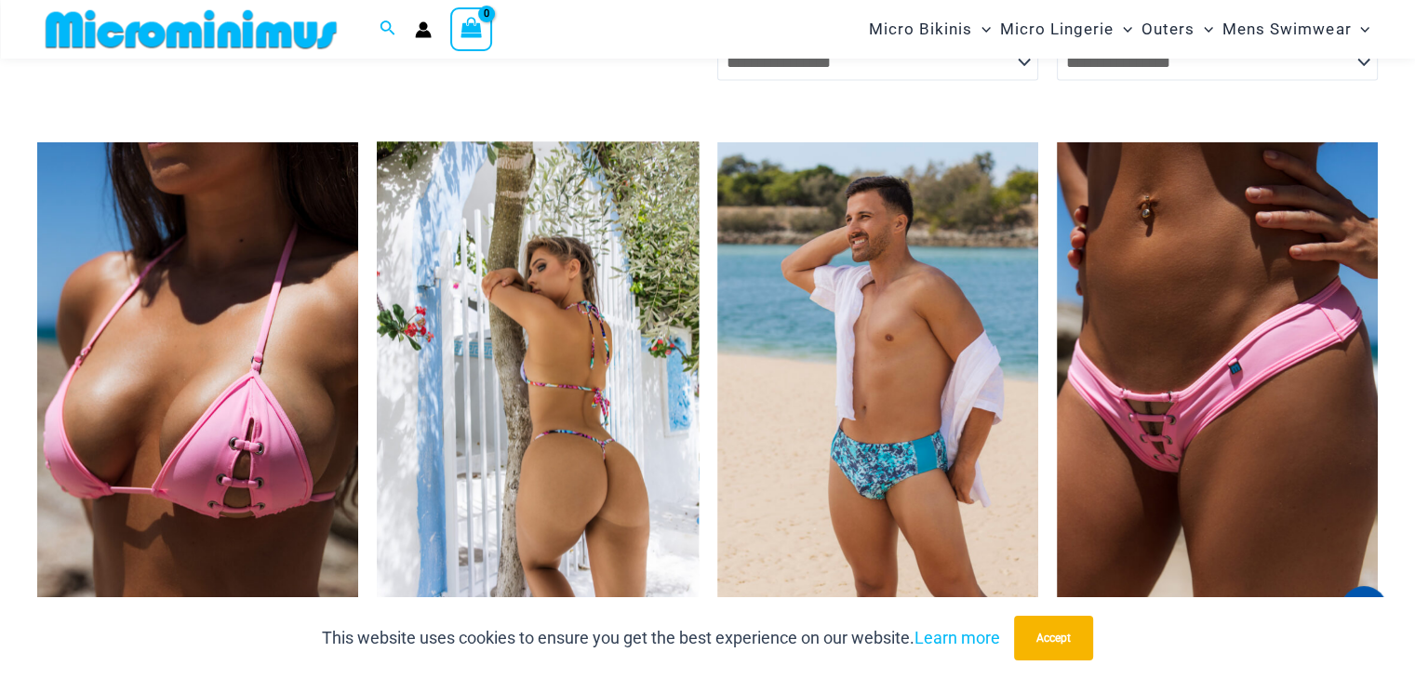
click at [606, 349] on img at bounding box center [537, 382] width 321 height 482
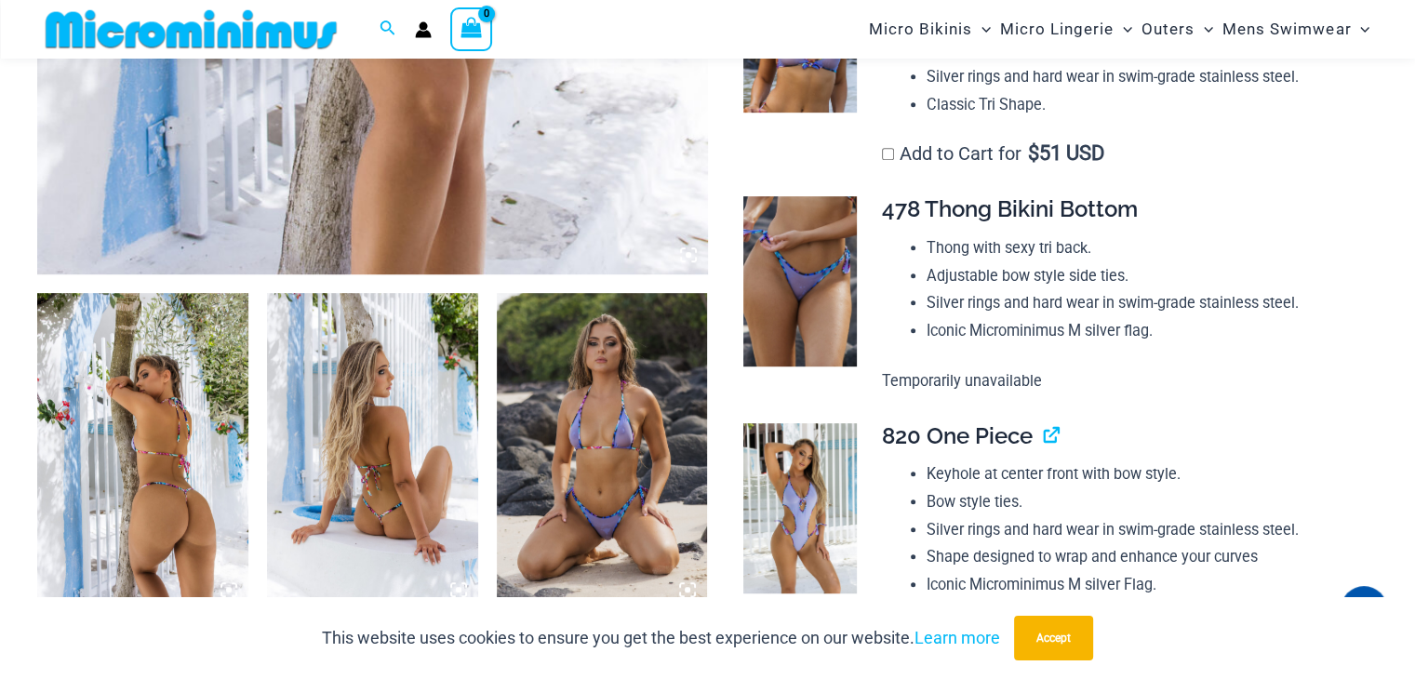
scroll to position [424, 0]
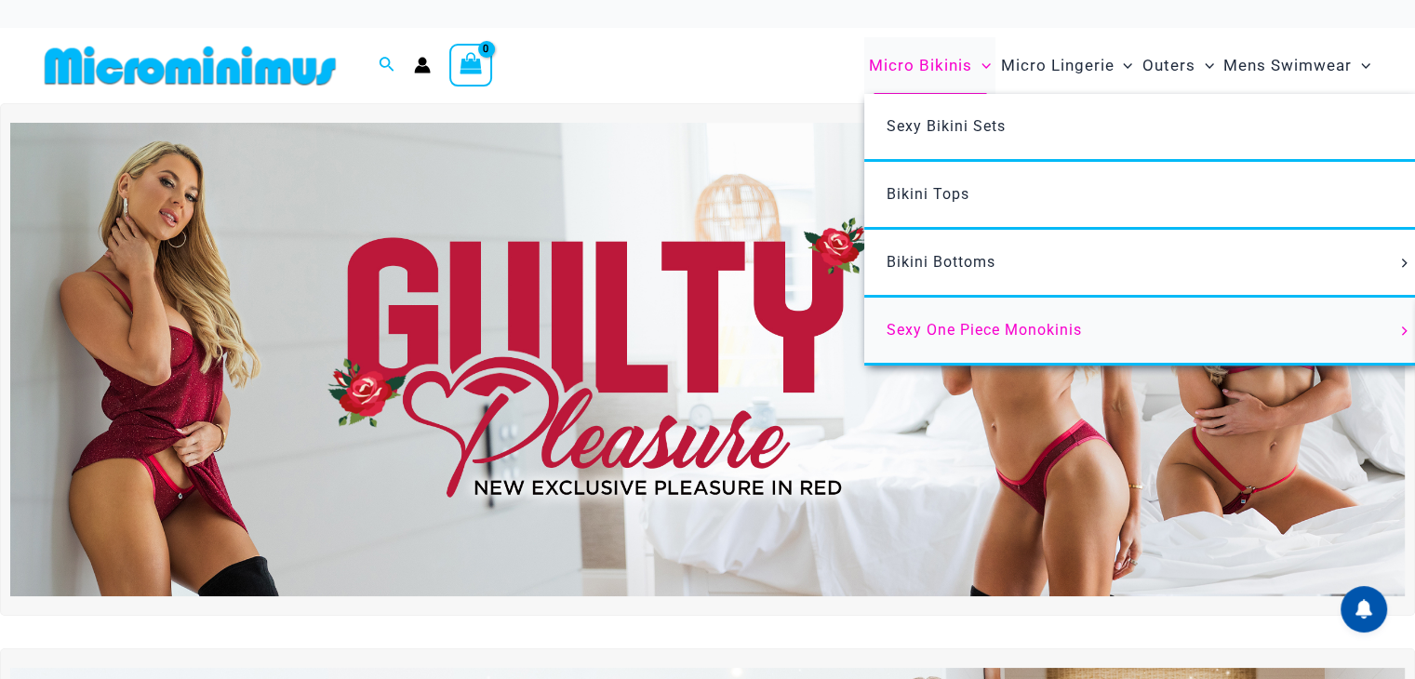
click at [998, 323] on span "Sexy One Piece Monokinis" at bounding box center [983, 330] width 195 height 18
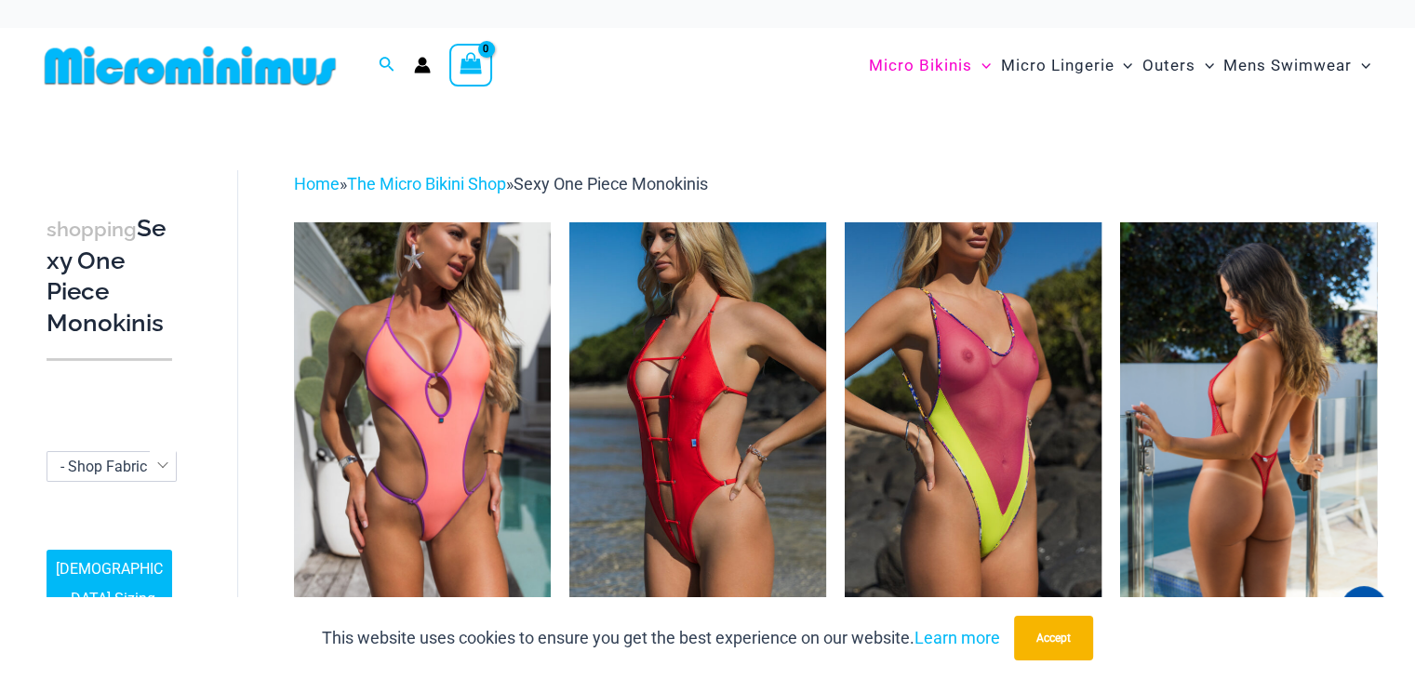
click at [1295, 439] on img at bounding box center [1248, 414] width 257 height 385
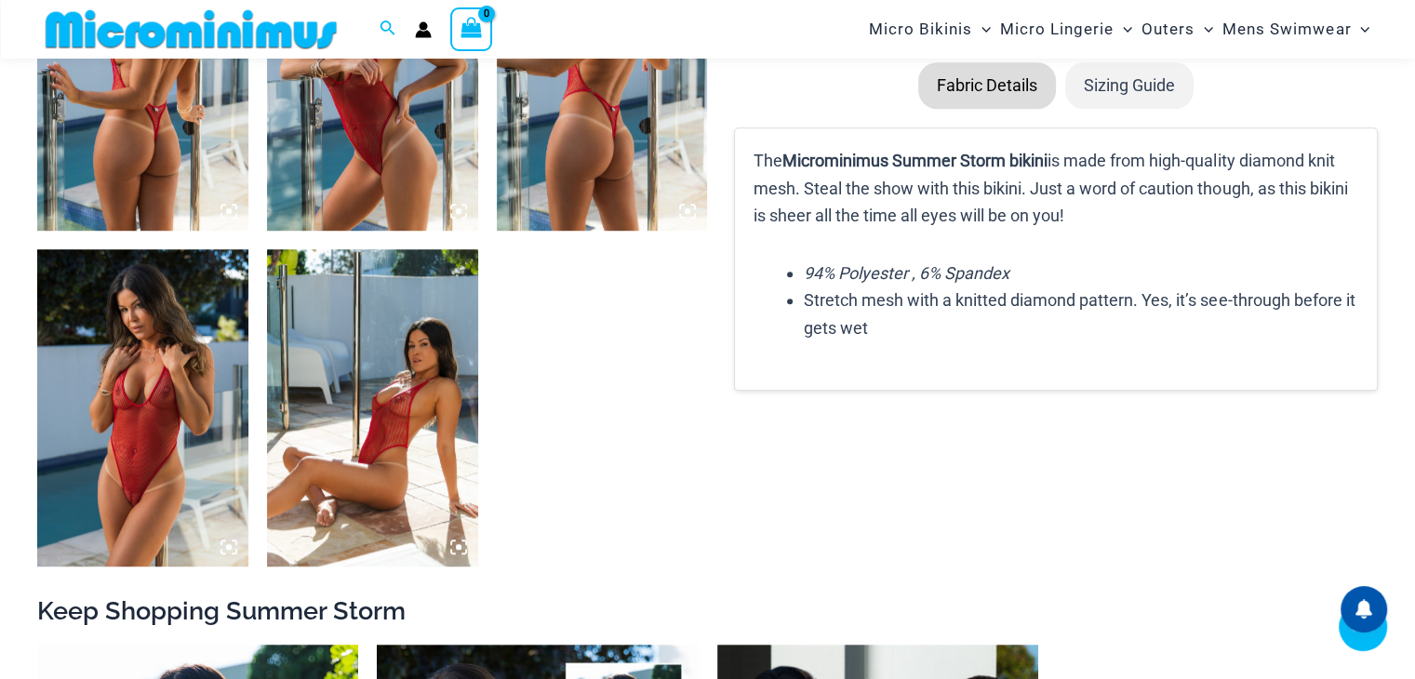
scroll to position [1301, 0]
